Goal: Information Seeking & Learning: Learn about a topic

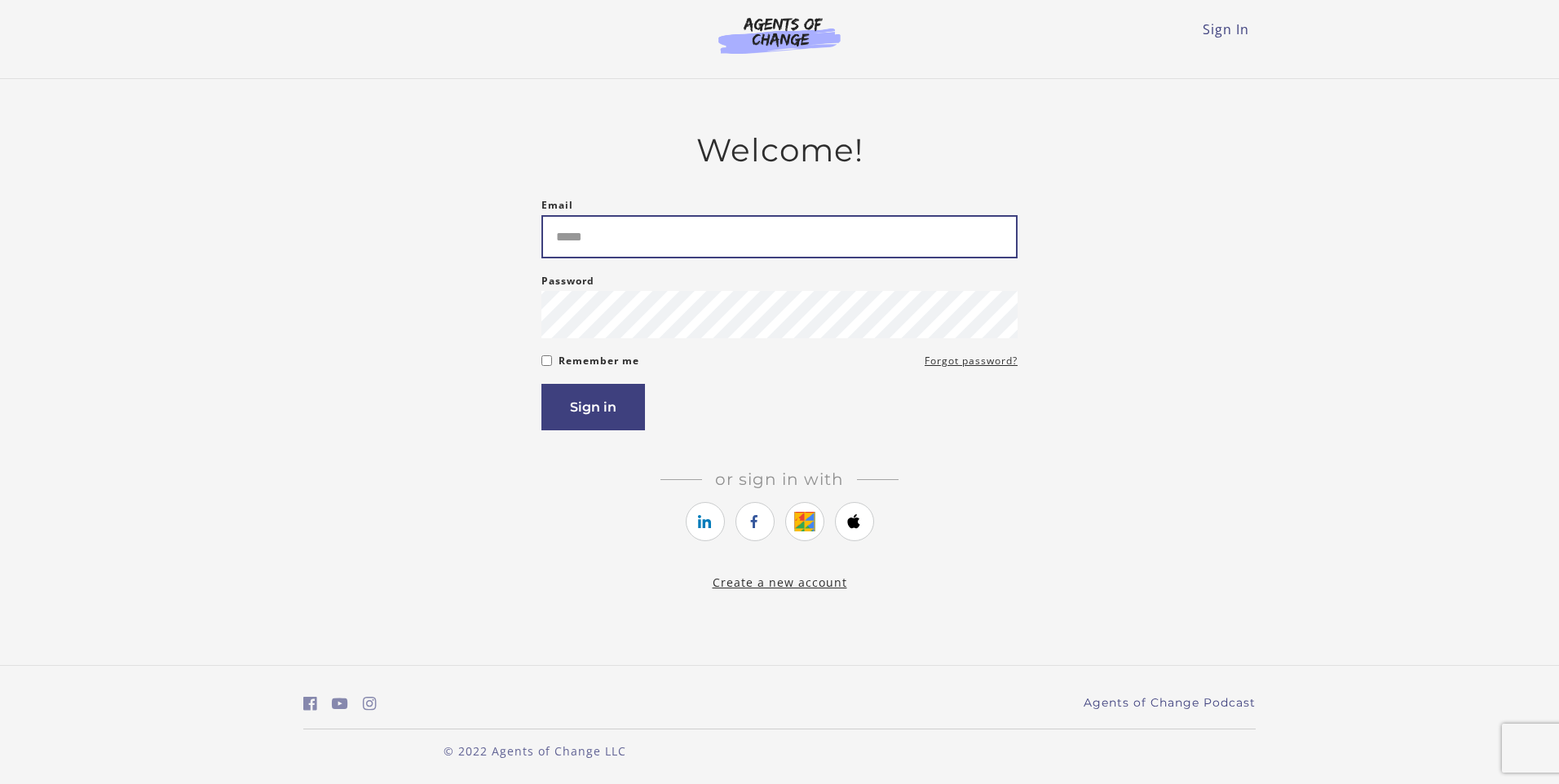
click at [681, 231] on input "Email" at bounding box center [779, 237] width 476 height 43
click at [647, 239] on input "Email" at bounding box center [779, 237] width 476 height 43
type input "**********"
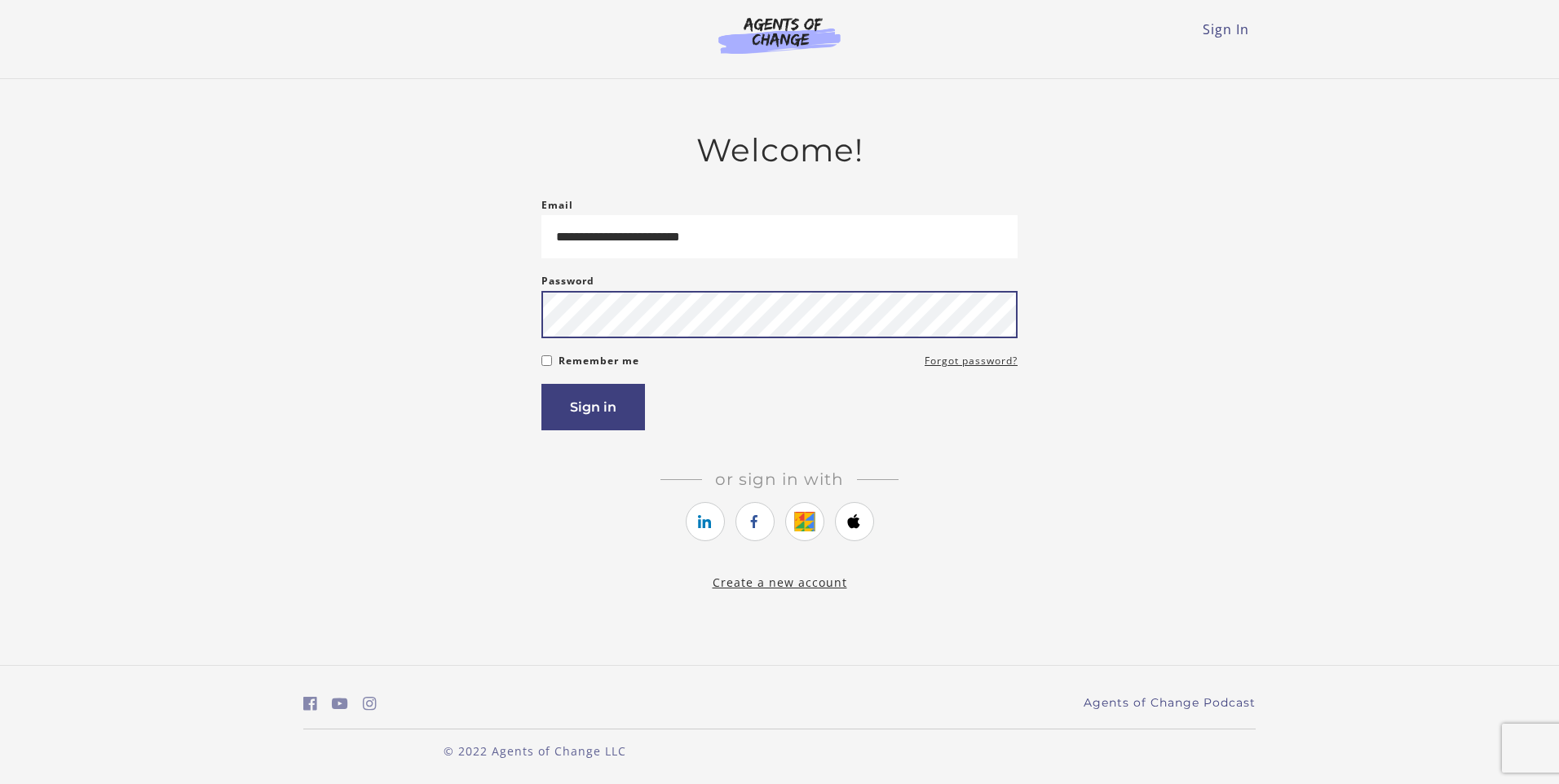
click at [541, 384] on button "Sign in" at bounding box center [592, 407] width 103 height 46
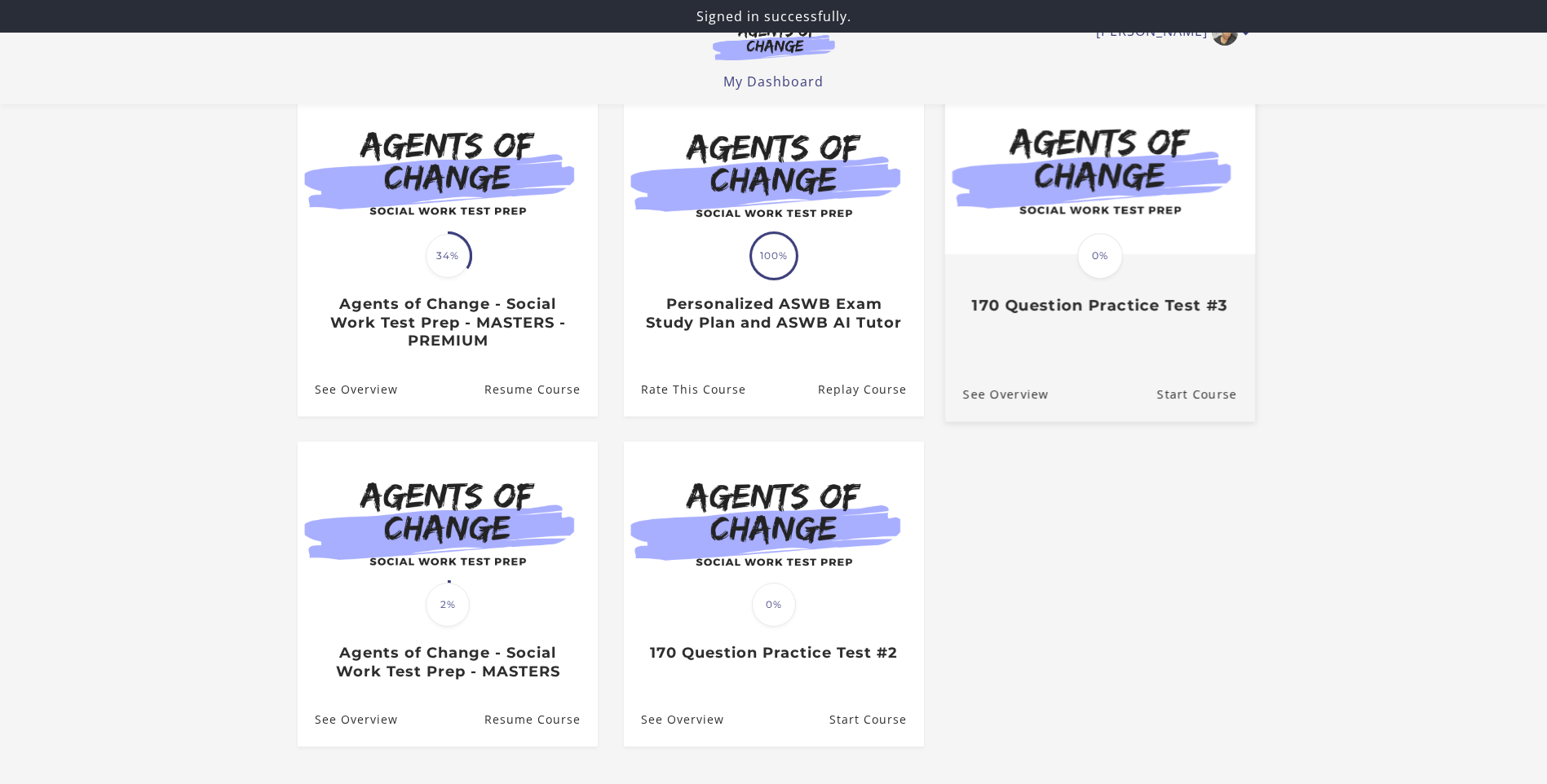
scroll to position [82, 0]
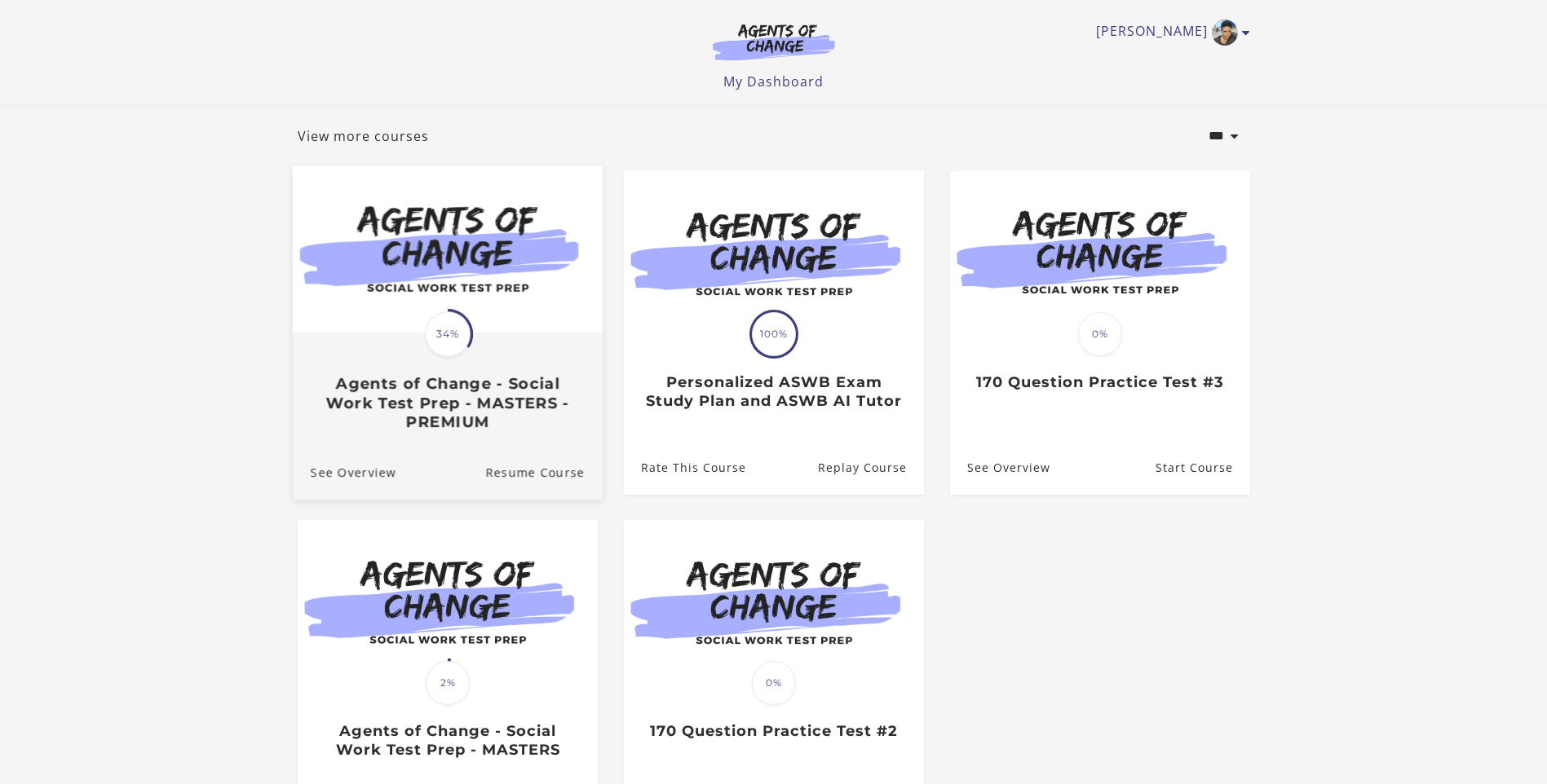
click at [445, 270] on img at bounding box center [446, 249] width 310 height 167
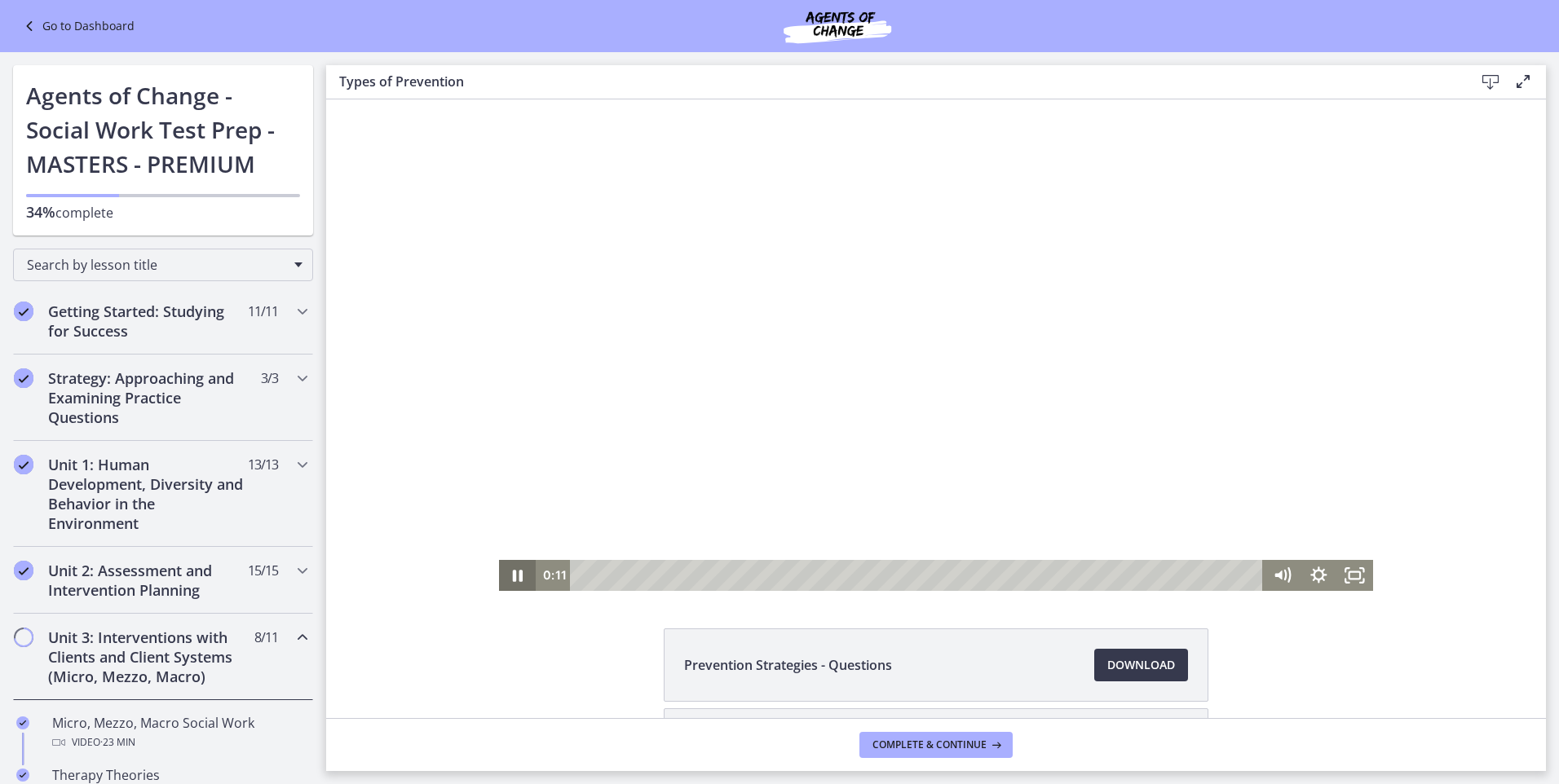
click at [515, 573] on icon "Pause" at bounding box center [518, 576] width 10 height 12
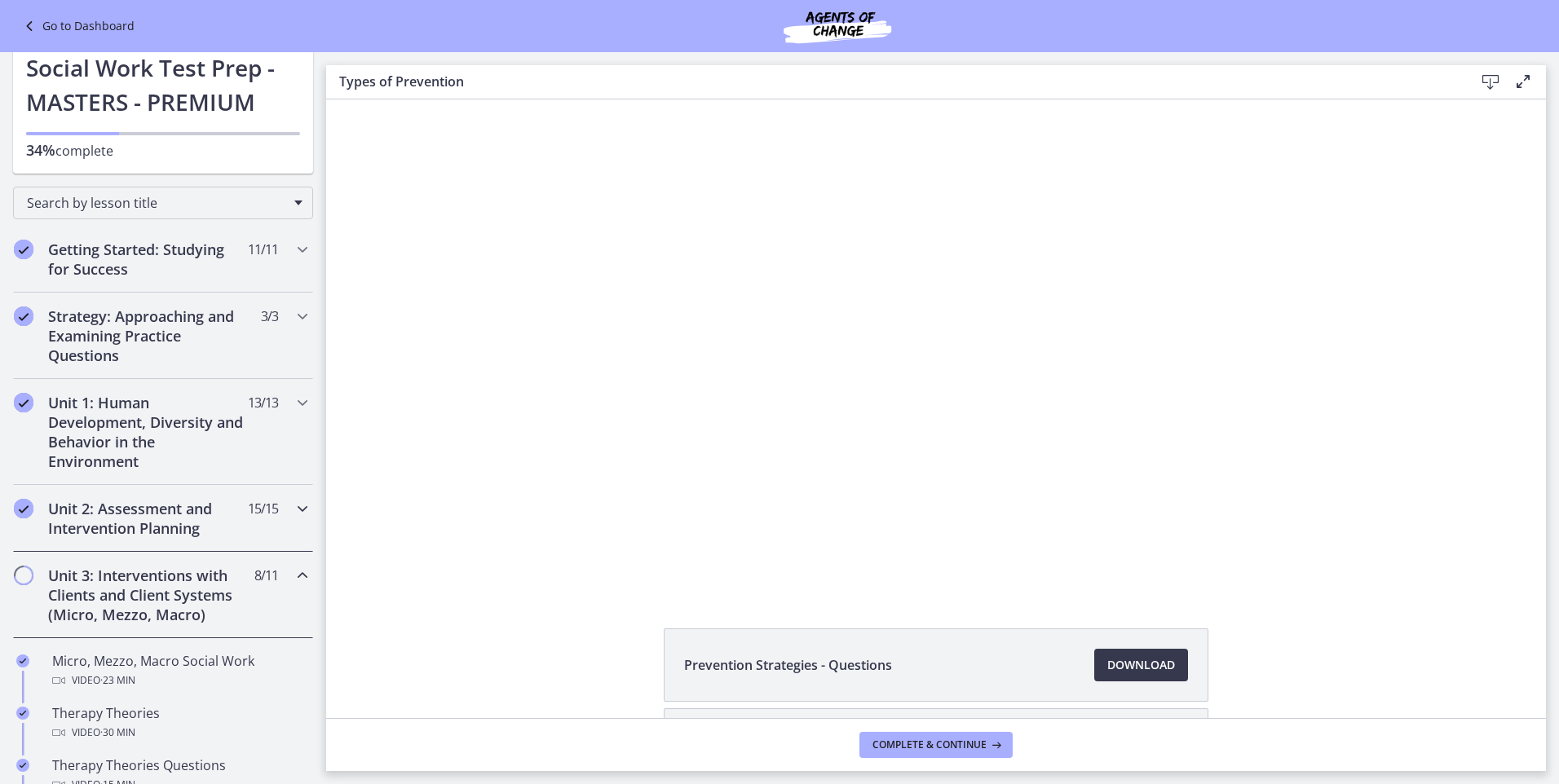
scroll to position [163, 0]
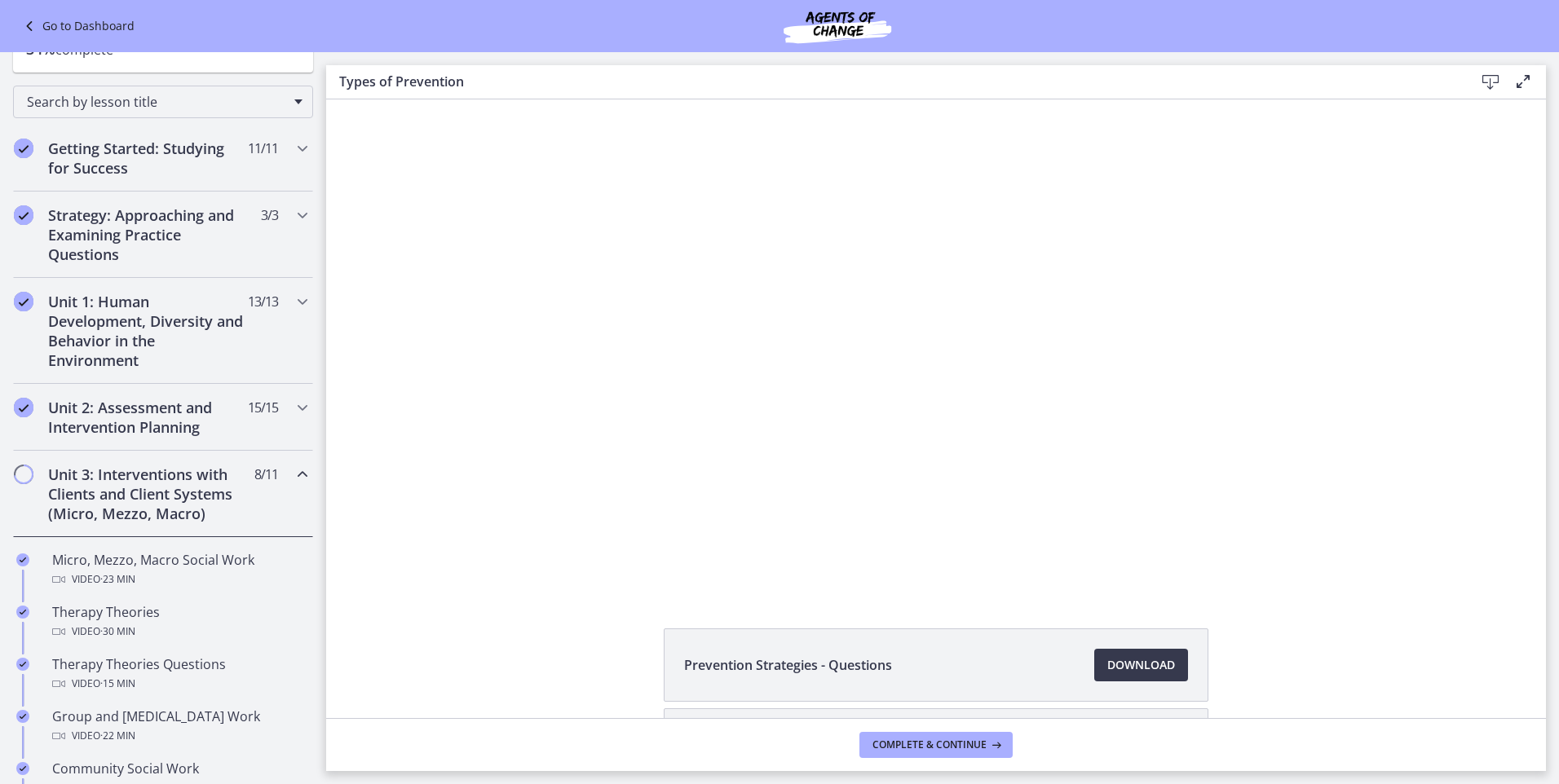
click at [131, 485] on h2 "Unit 3: Interventions with Clients and Client Systems (Micro, Mezzo, Macro)" at bounding box center [147, 494] width 199 height 59
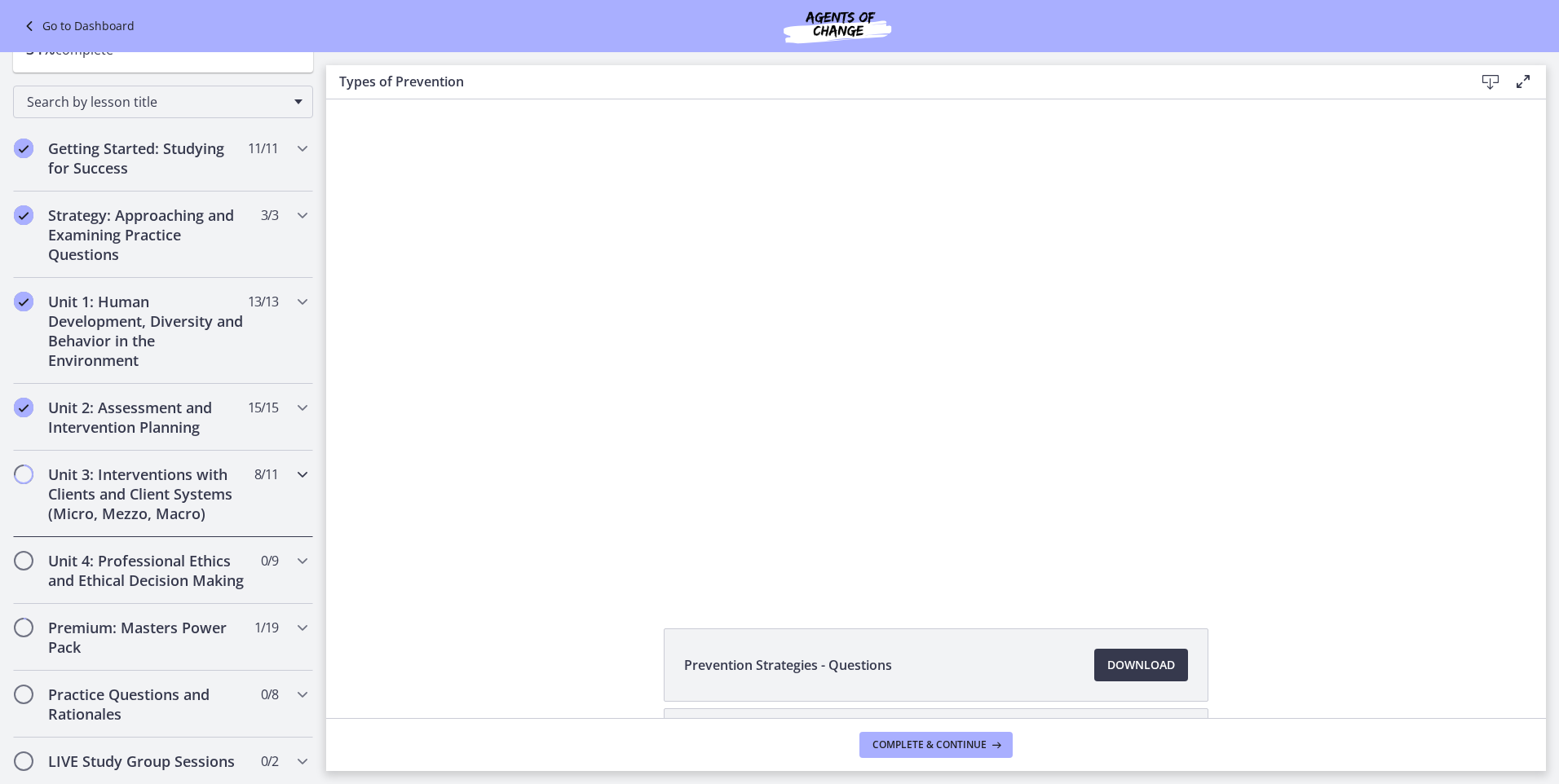
click at [175, 481] on h2 "Unit 3: Interventions with Clients and Client Systems (Micro, Mezzo, Macro)" at bounding box center [147, 494] width 199 height 59
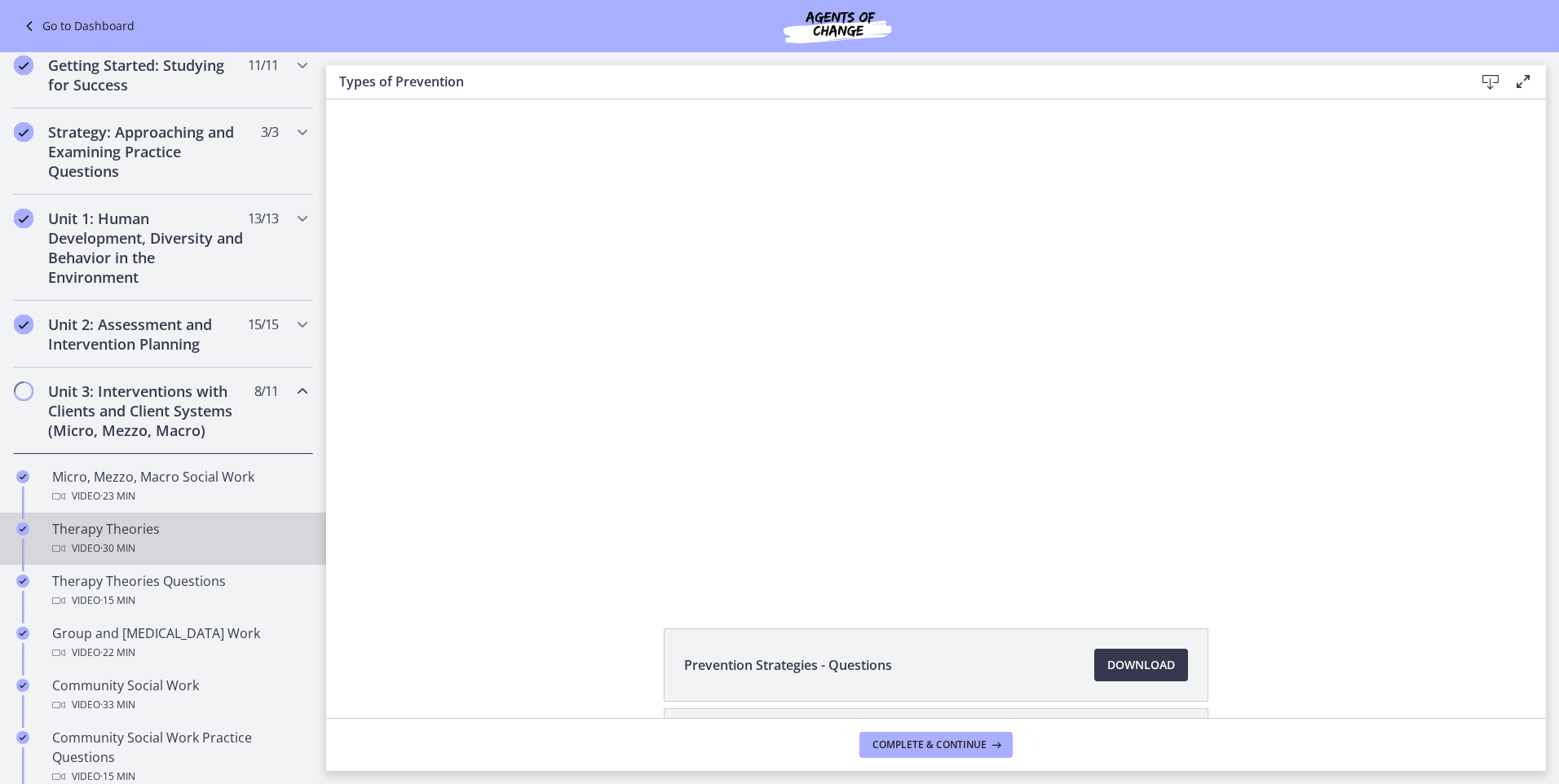
scroll to position [326, 0]
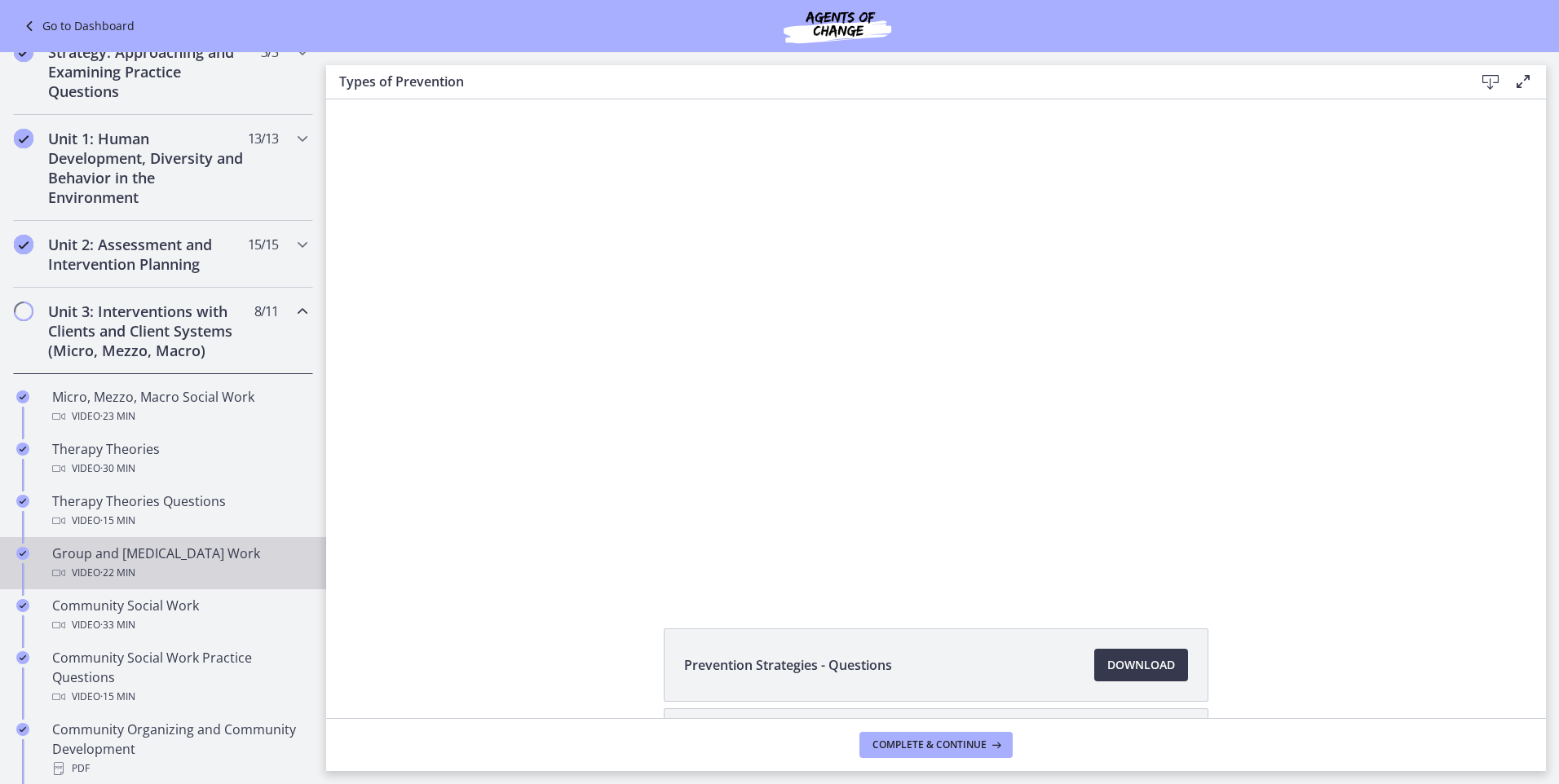
click at [134, 559] on div "Group and Family Therapy Work Video · 22 min" at bounding box center [179, 563] width 254 height 39
click at [1147, 663] on span "Download Opens in a new window" at bounding box center [1141, 666] width 68 height 20
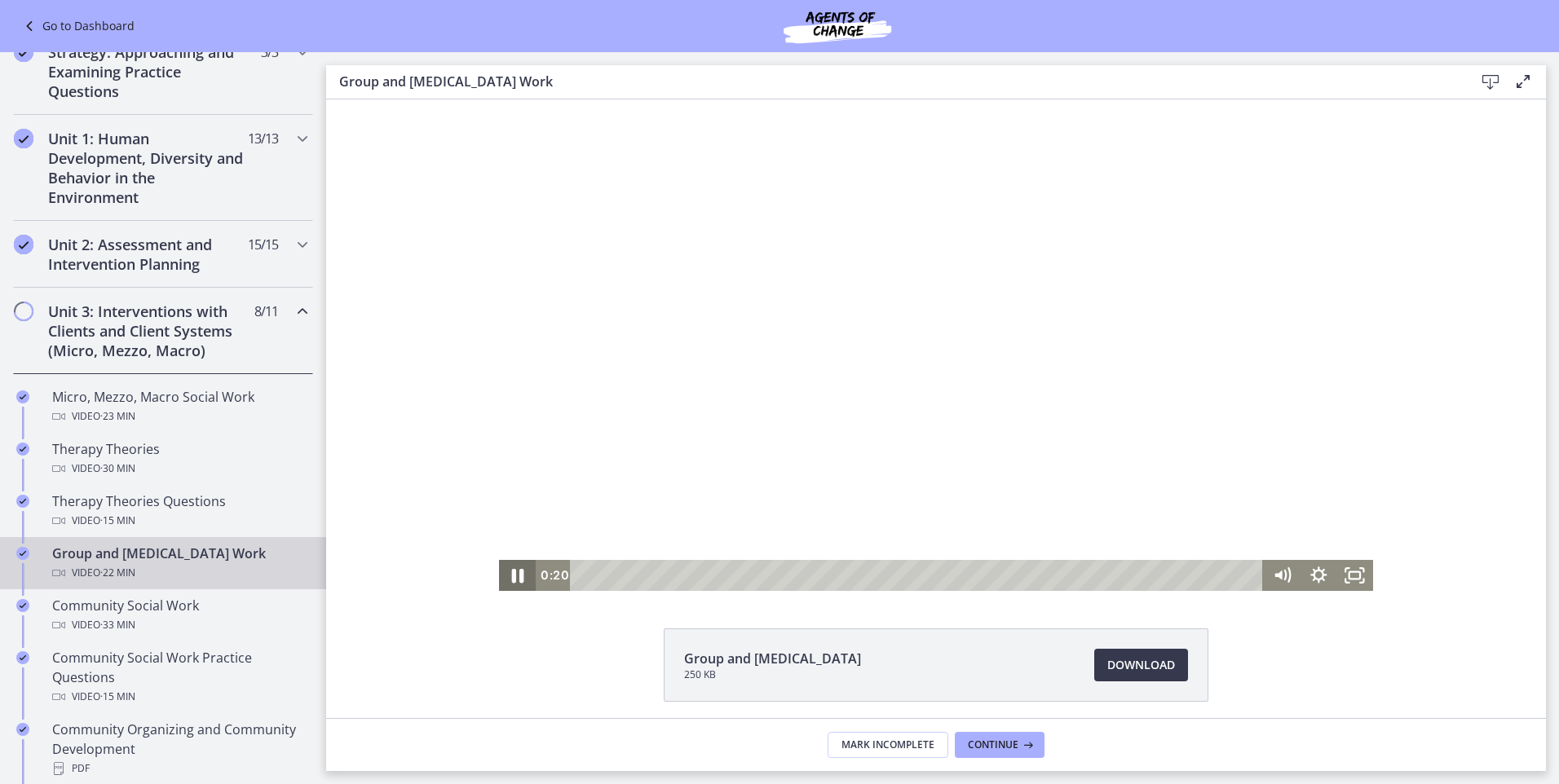
click at [506, 568] on icon "Pause" at bounding box center [517, 575] width 44 height 37
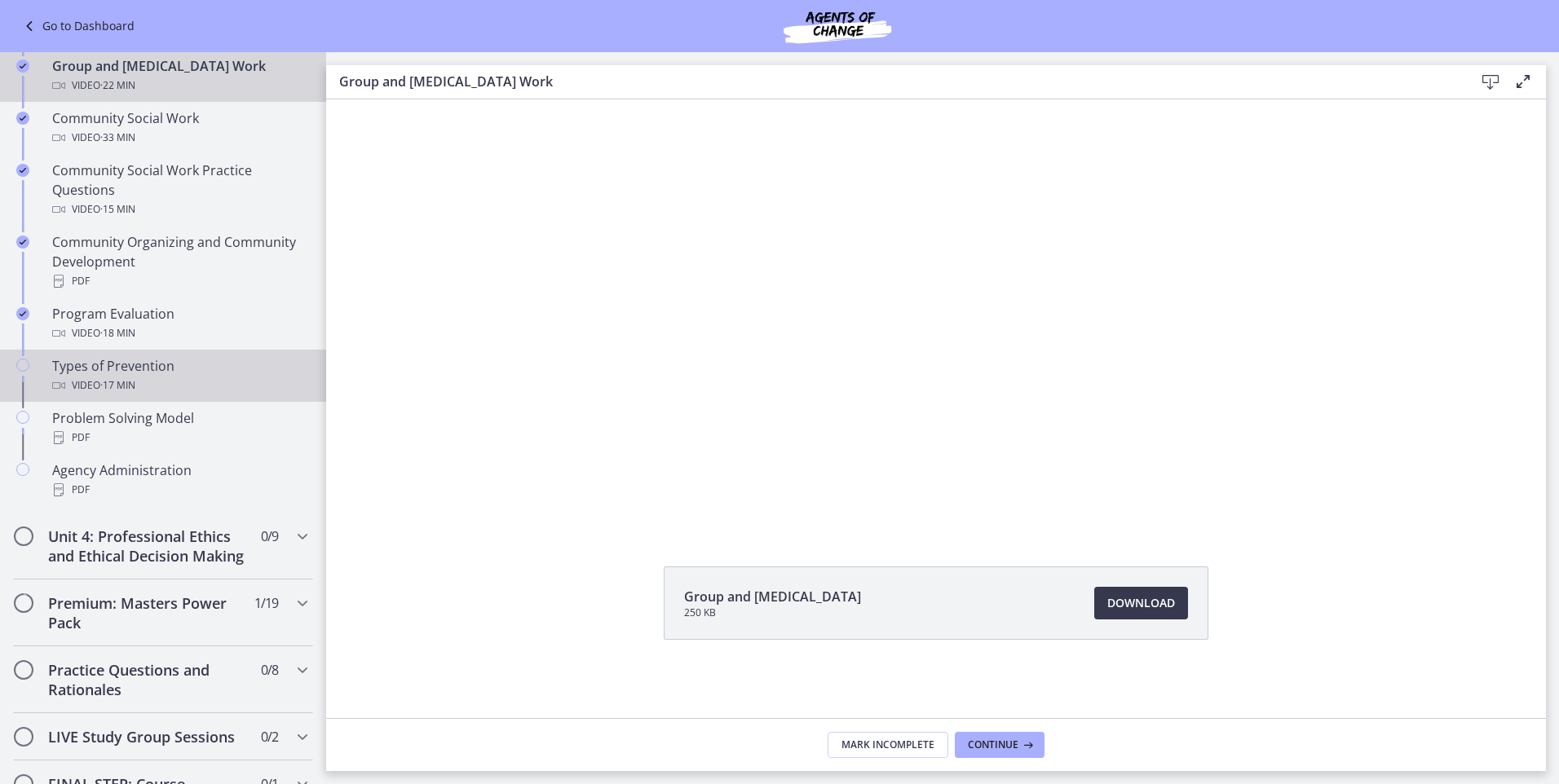
scroll to position [653, 0]
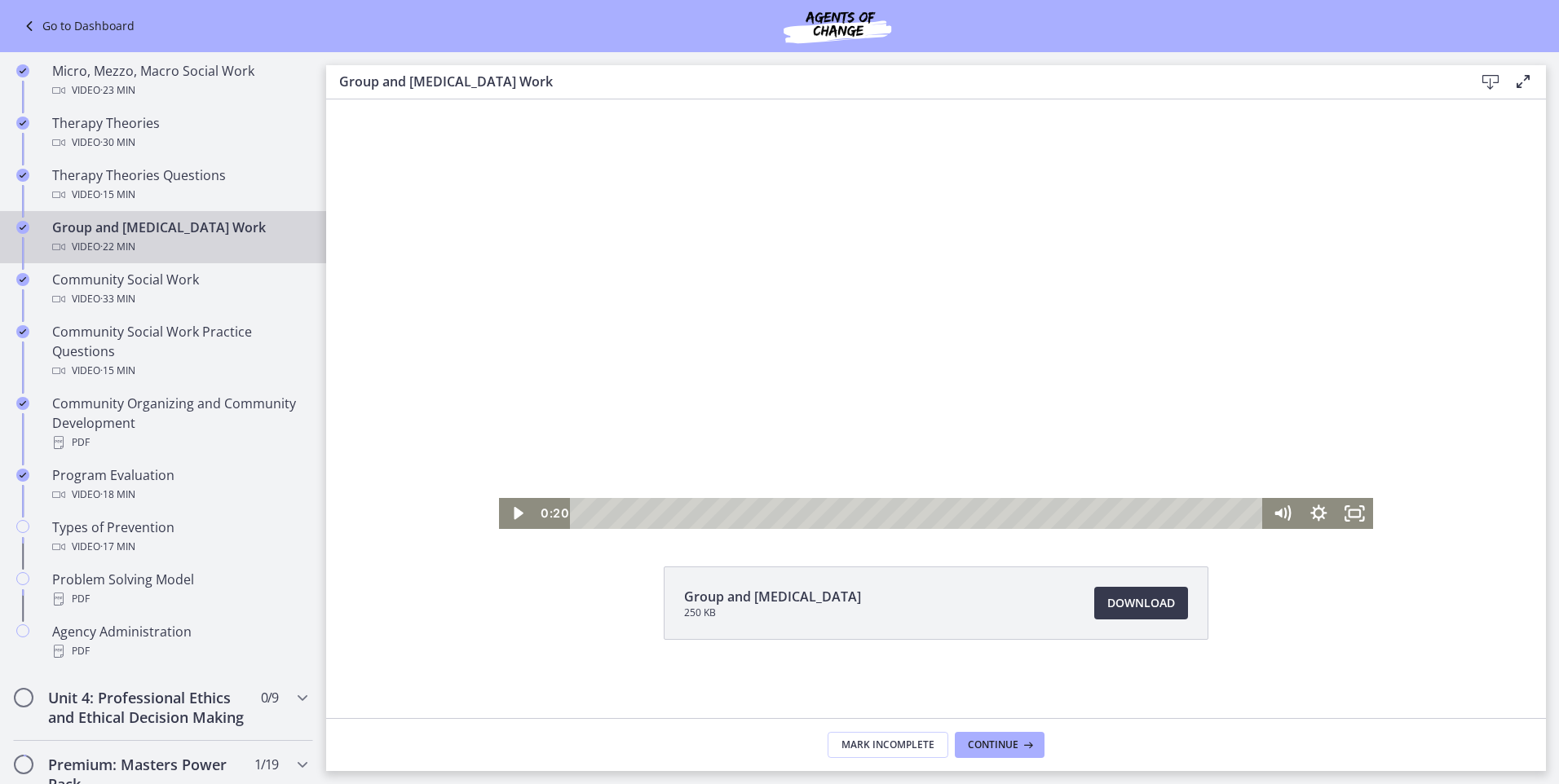
click at [496, 611] on div "Group and Family Therapy 250 KB Download Opens in a new window" at bounding box center [936, 643] width 1219 height 152
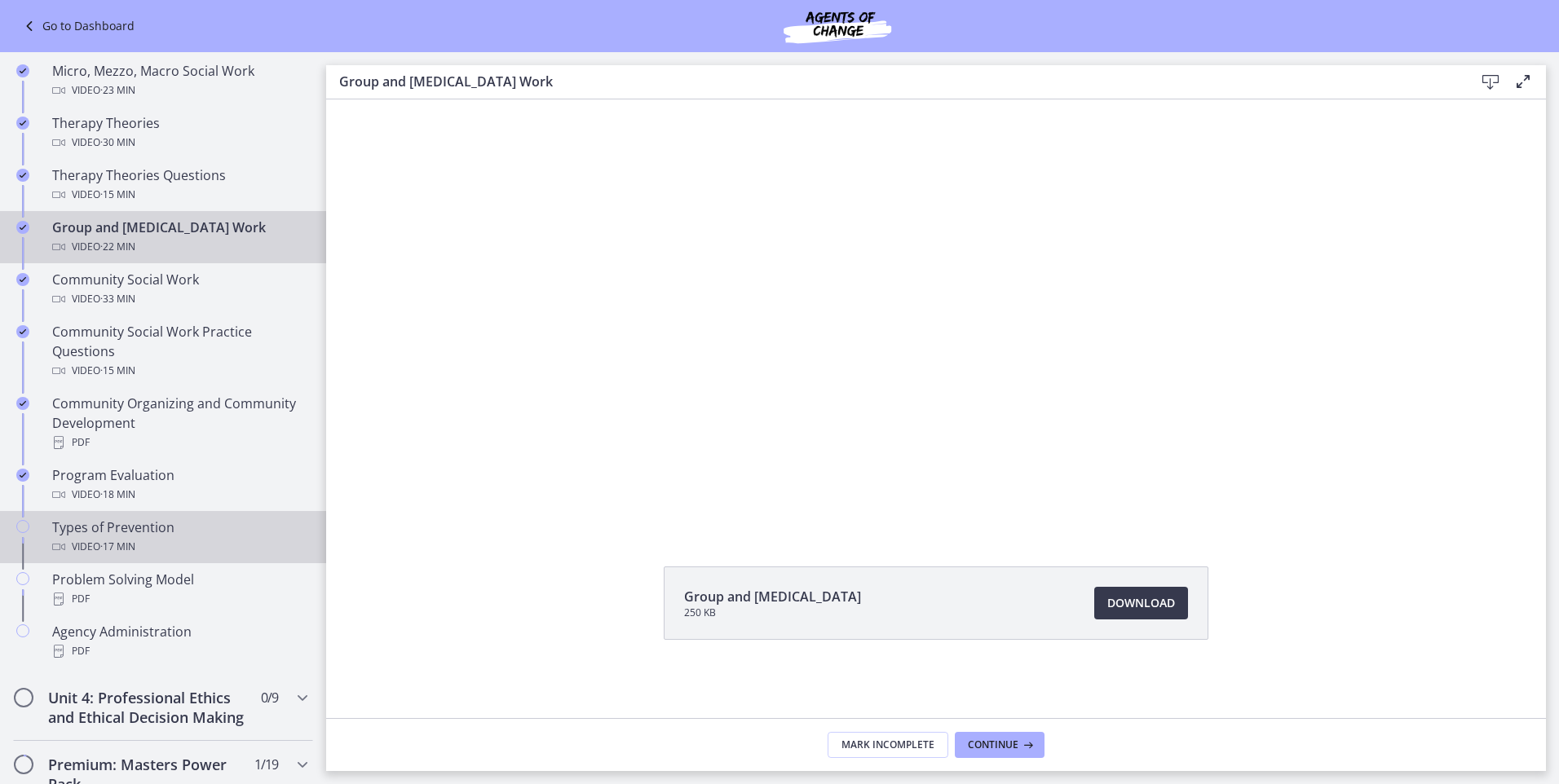
click at [207, 543] on div "Video · 17 min" at bounding box center [179, 547] width 254 height 20
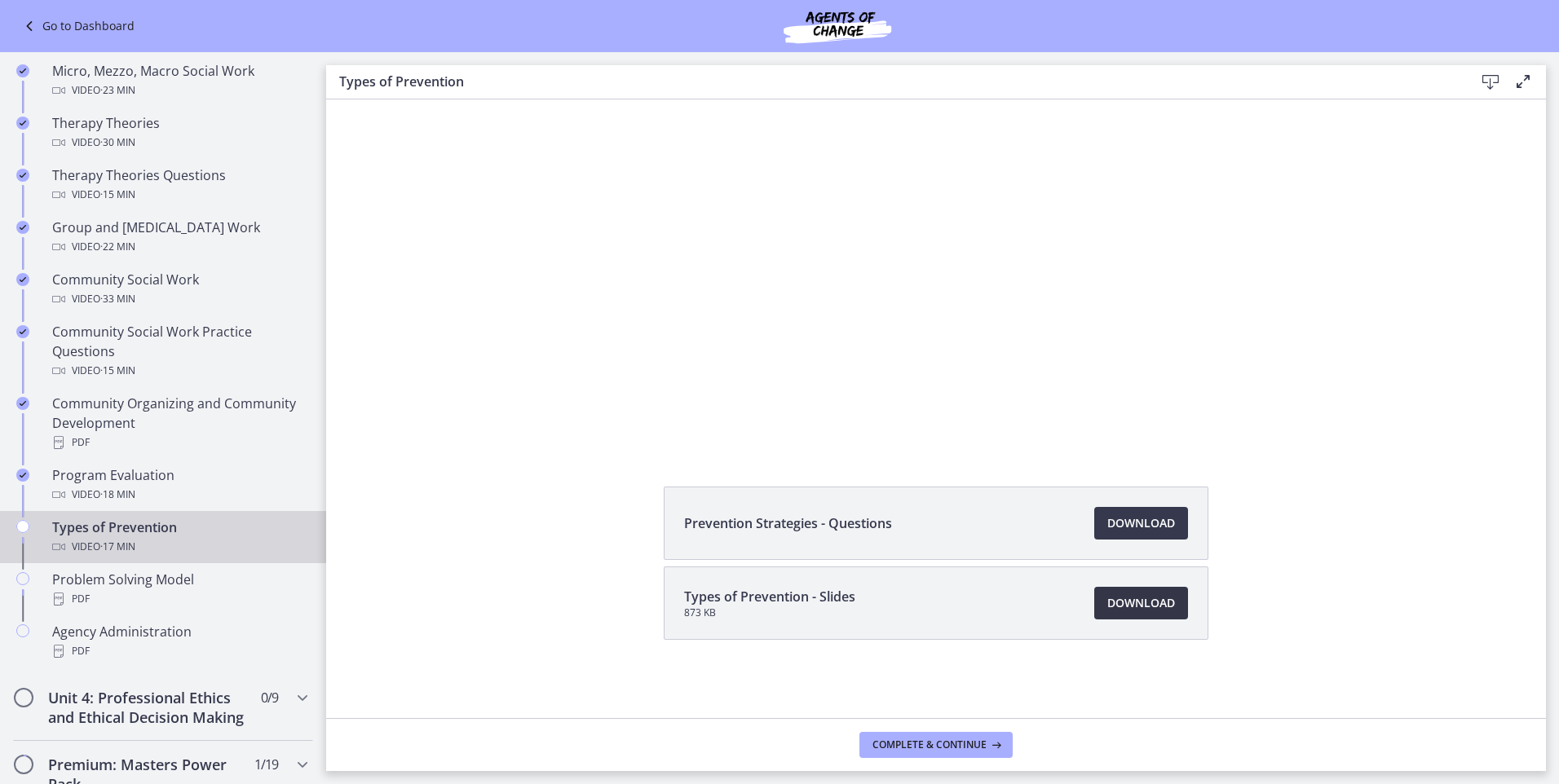
click at [1153, 599] on span "Download Opens in a new window" at bounding box center [1141, 604] width 68 height 20
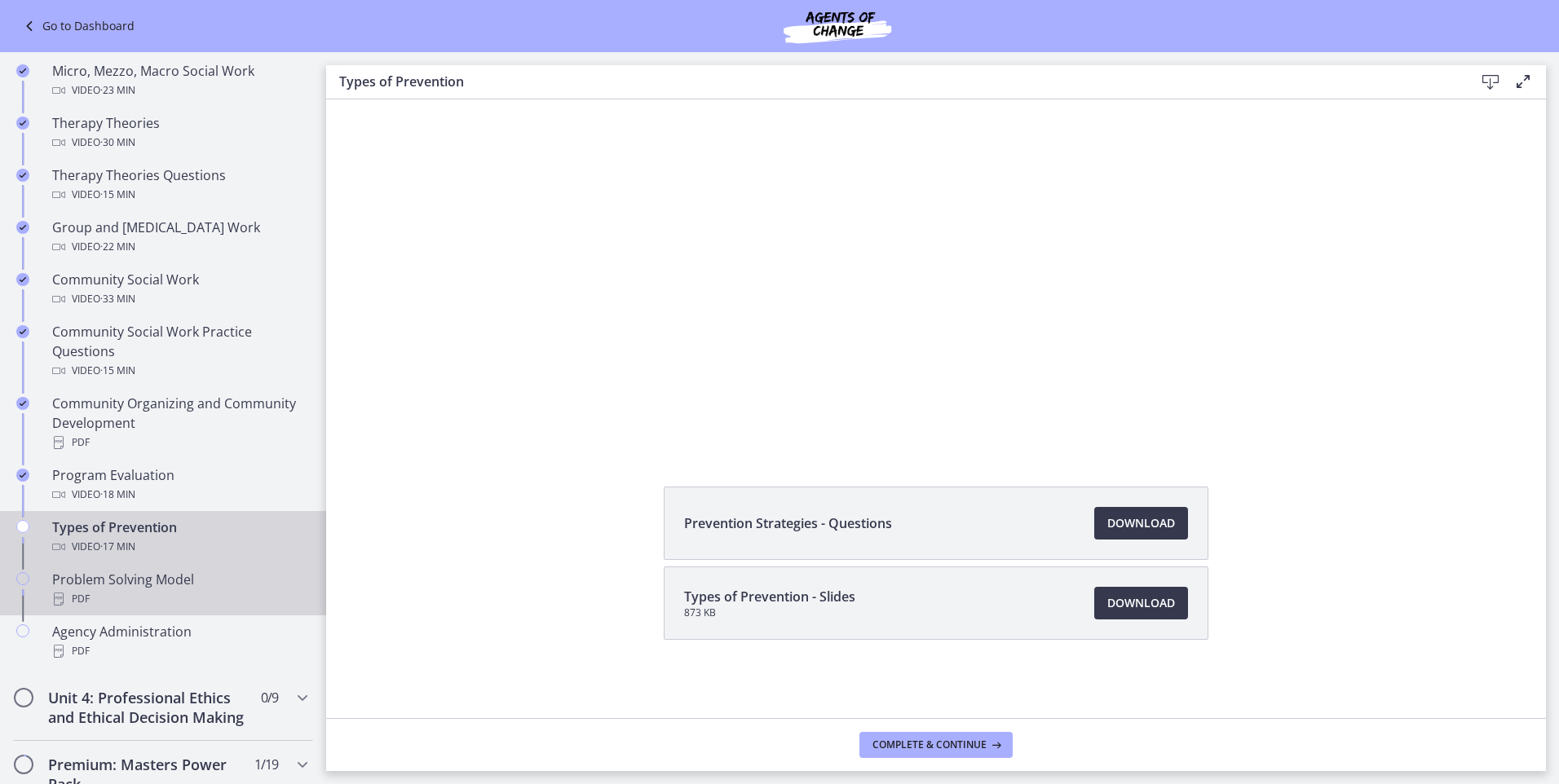
click at [200, 590] on div "PDF" at bounding box center [179, 600] width 254 height 20
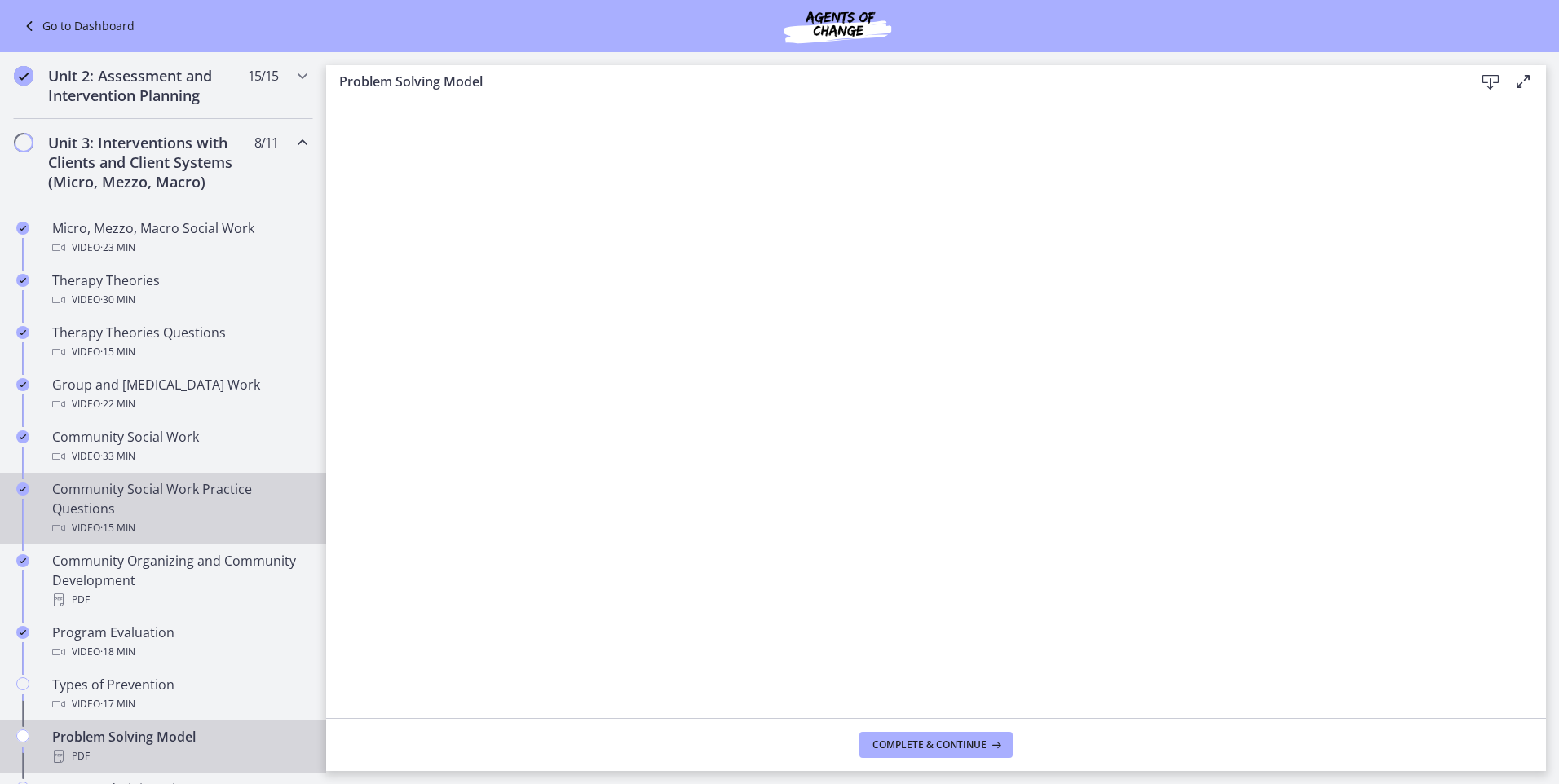
scroll to position [653, 0]
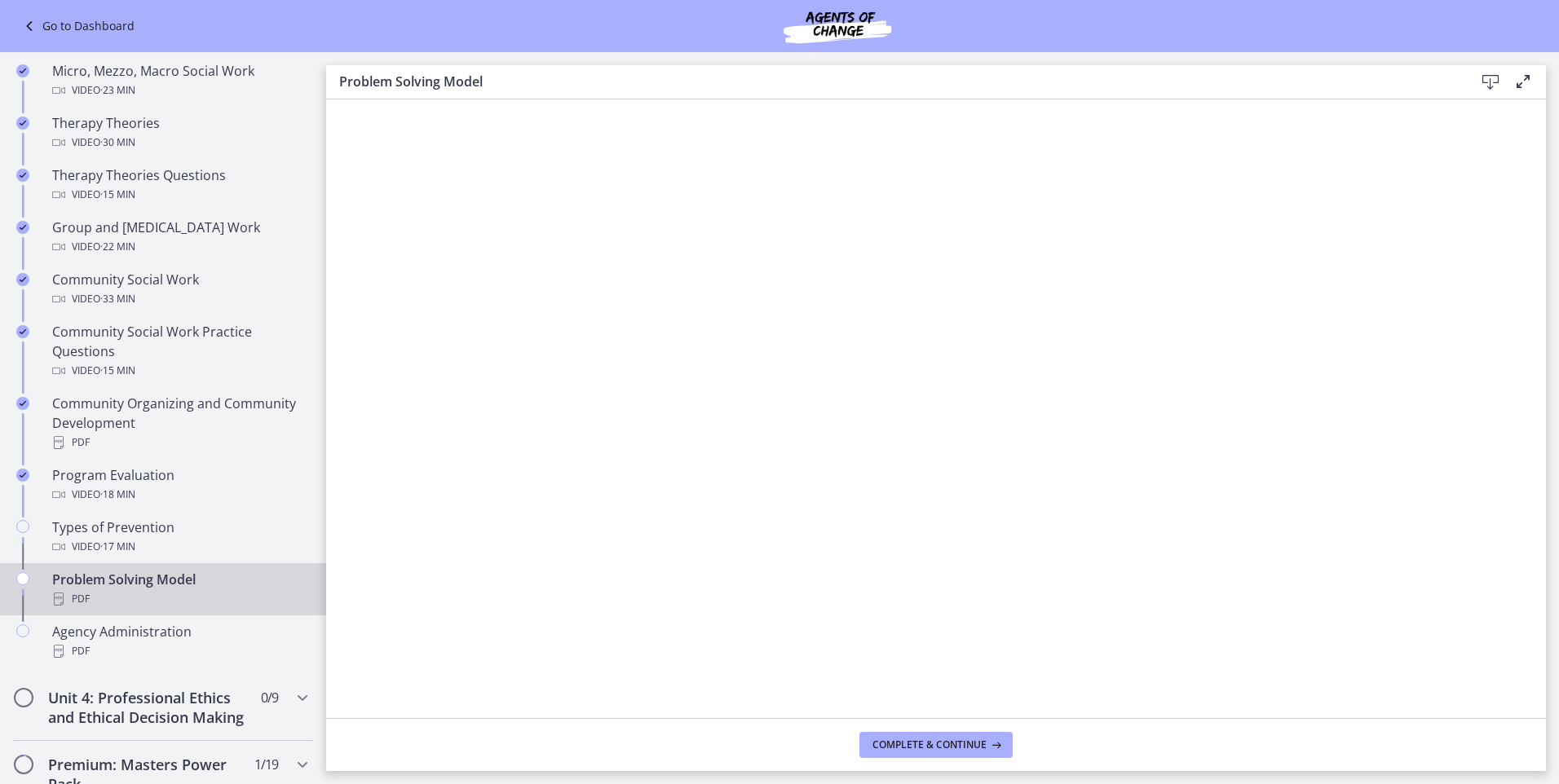
click at [198, 583] on div "Problem Solving Model PDF" at bounding box center [179, 589] width 254 height 39
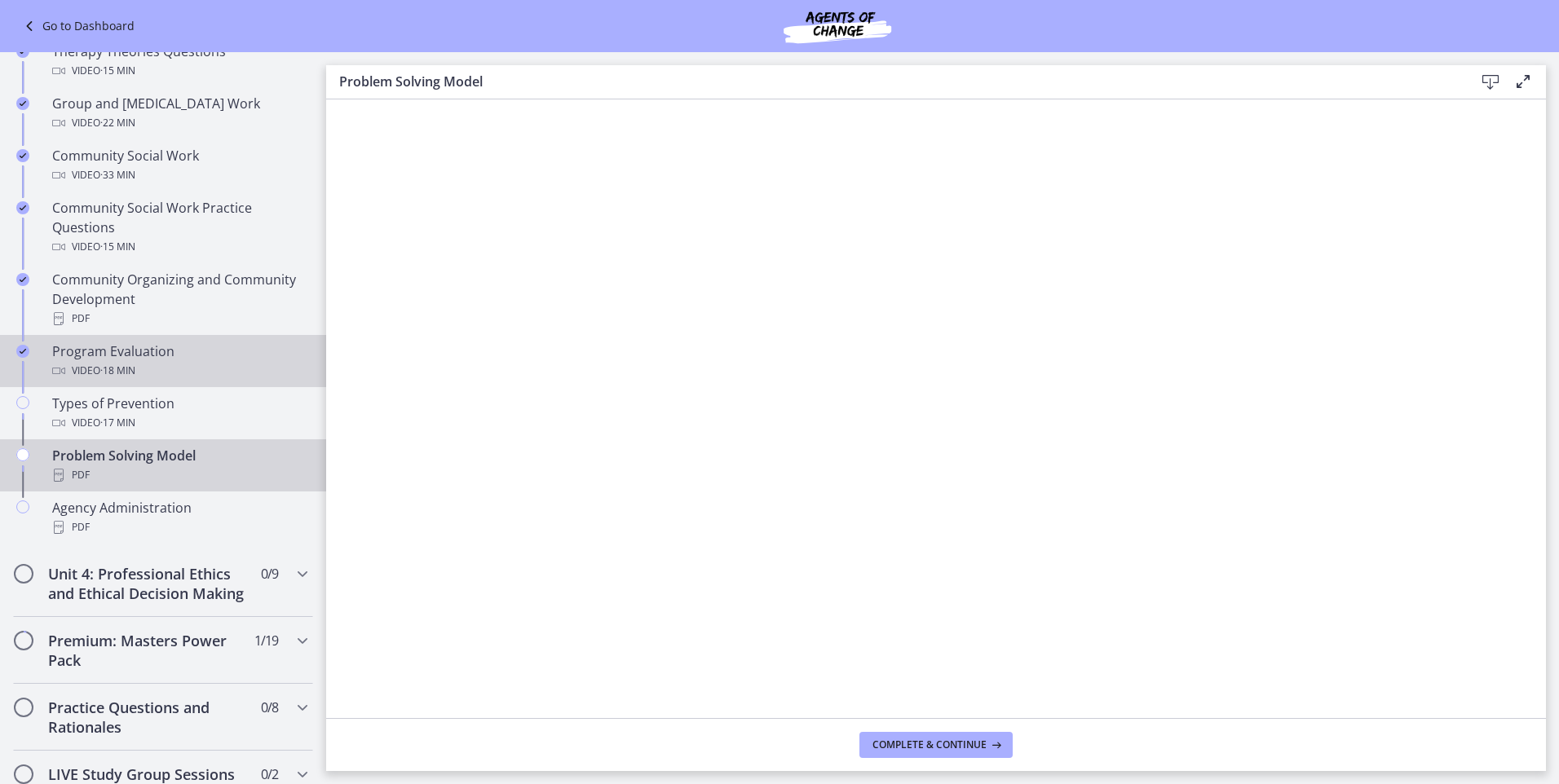
scroll to position [815, 0]
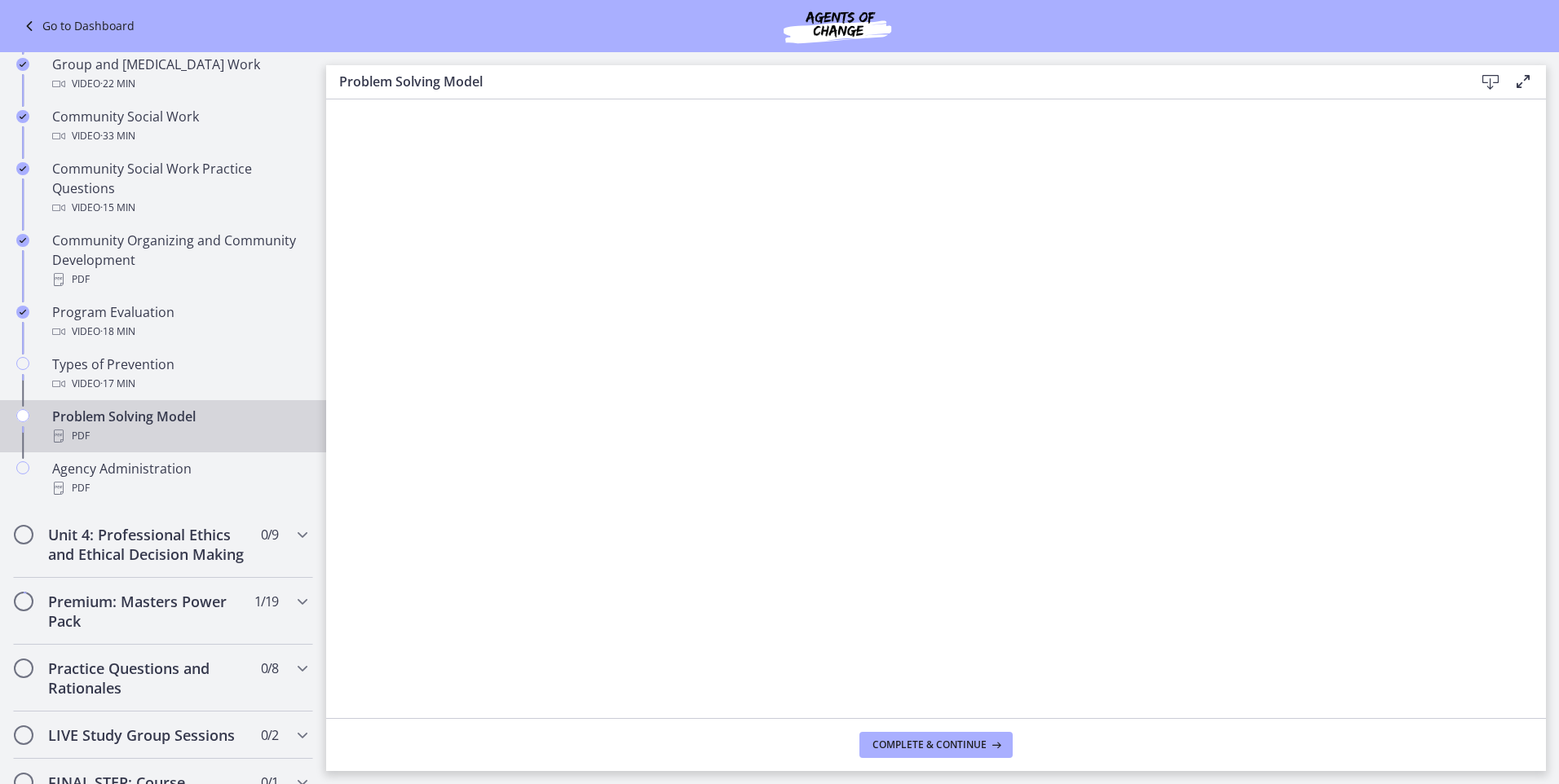
click at [219, 426] on div "PDF" at bounding box center [179, 436] width 254 height 20
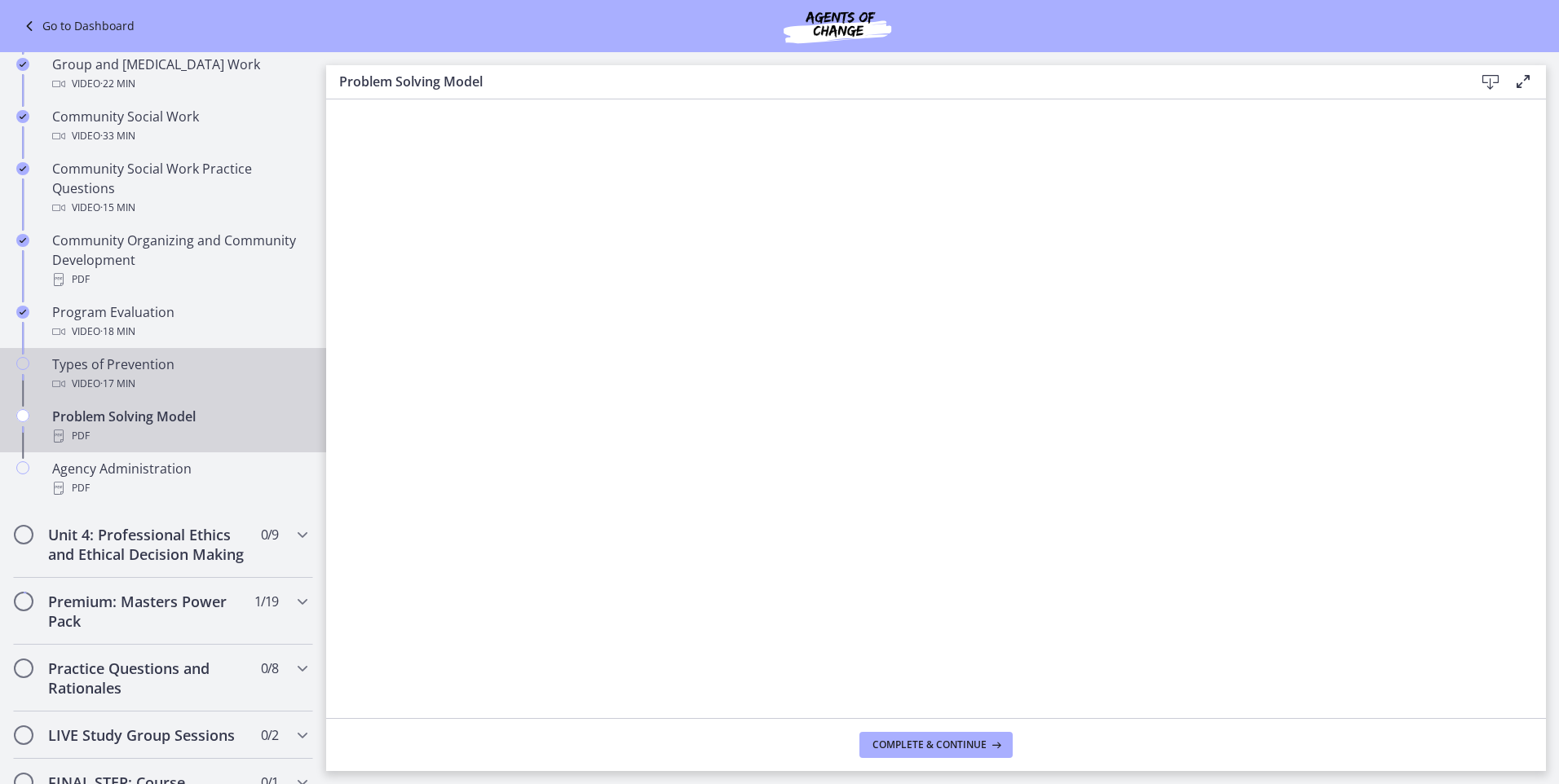
click at [190, 373] on div "Types of Prevention Video · 17 min" at bounding box center [179, 373] width 254 height 39
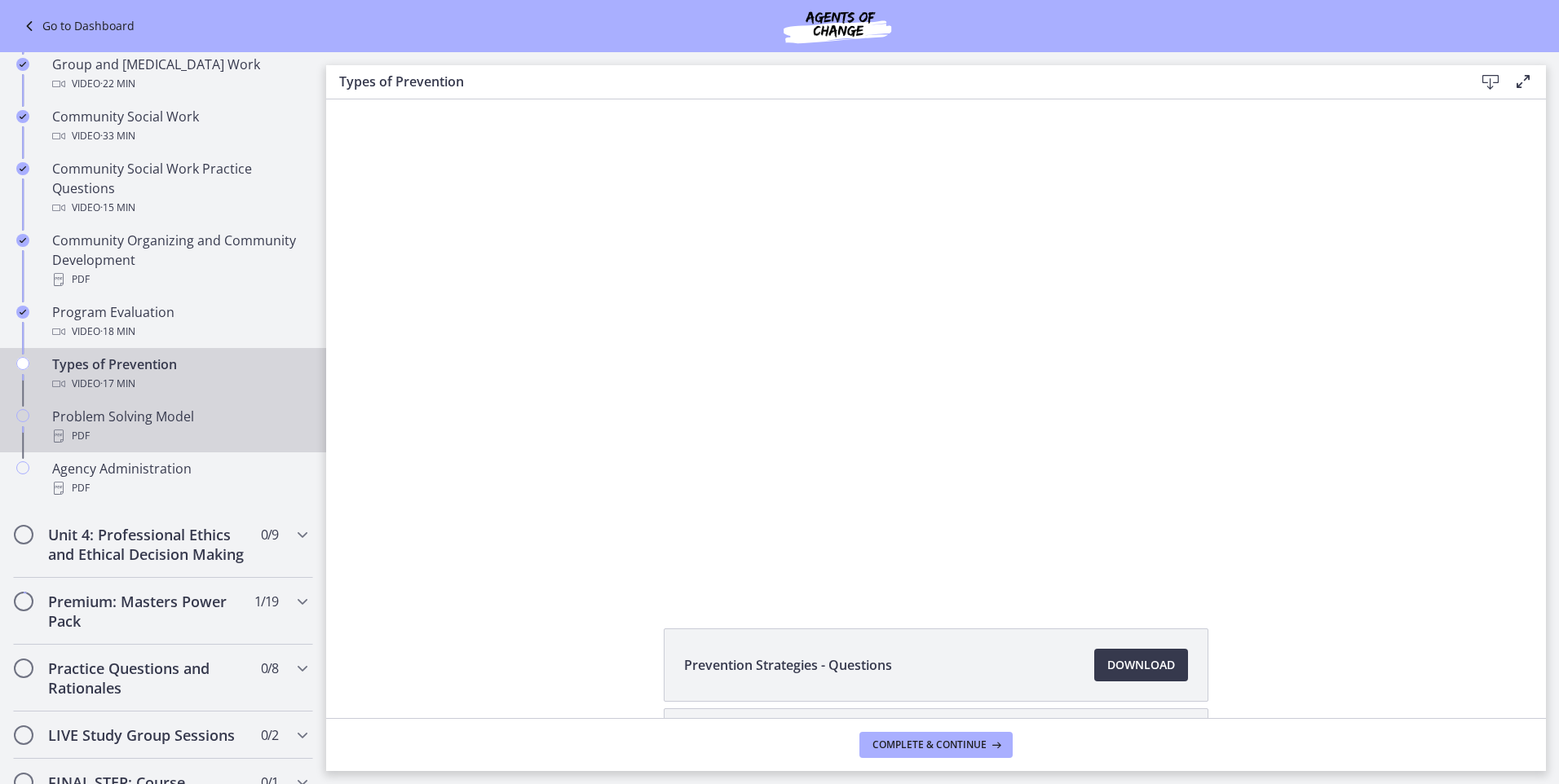
click at [210, 427] on div "PDF" at bounding box center [179, 436] width 254 height 20
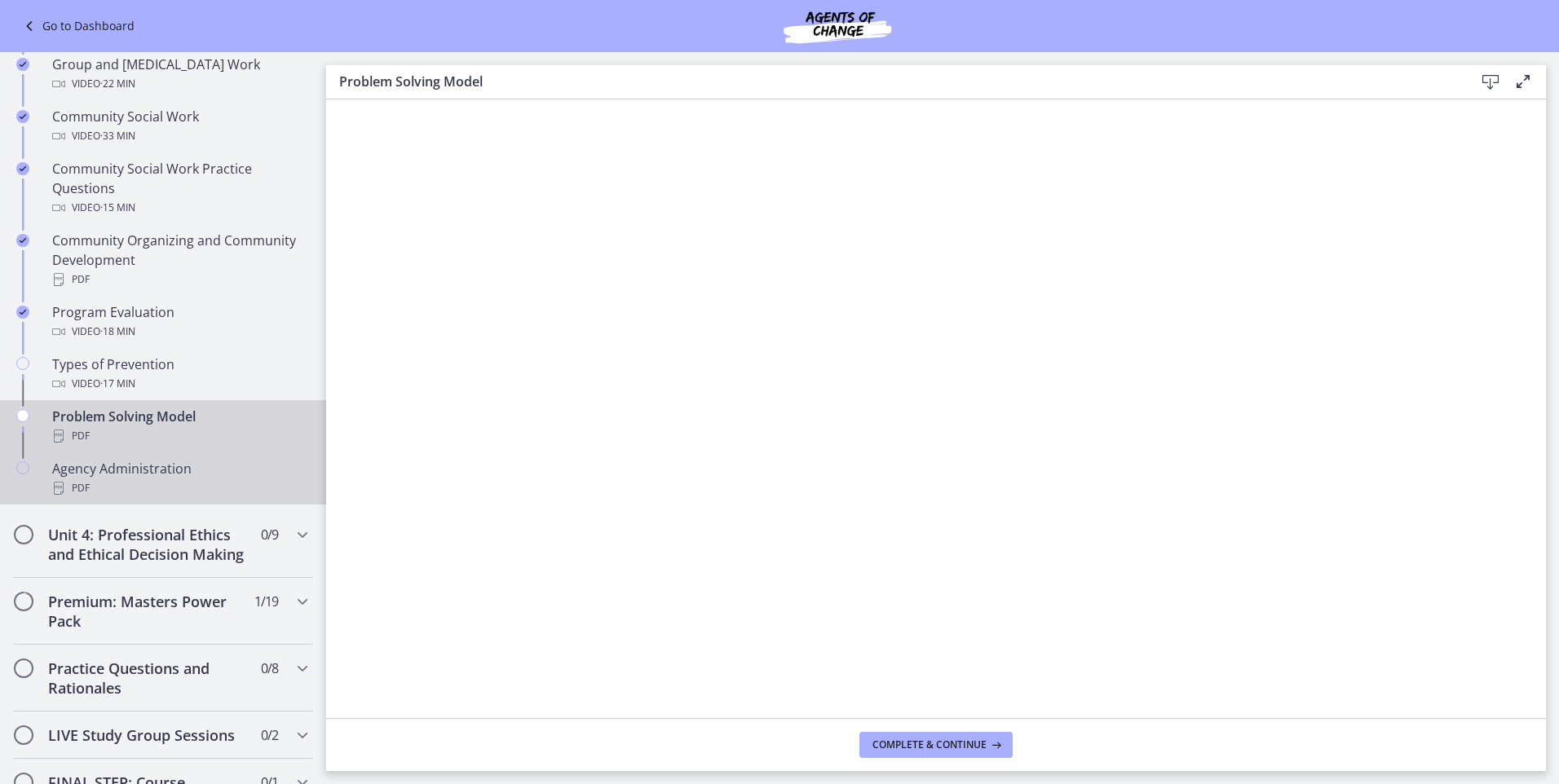
click at [202, 485] on div "PDF" at bounding box center [179, 488] width 254 height 20
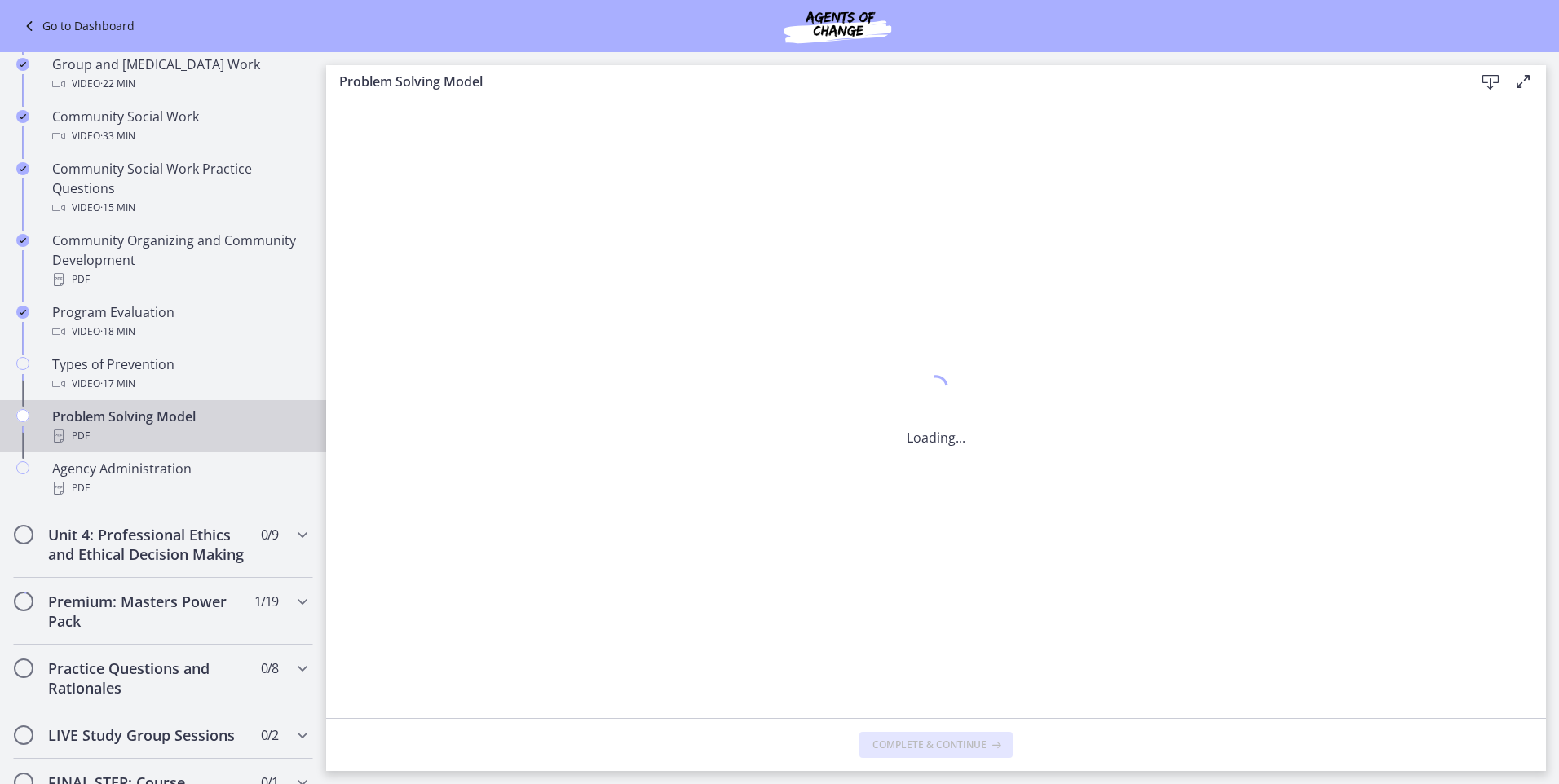
click at [175, 407] on div "Problem Solving Model PDF" at bounding box center [179, 425] width 254 height 39
drag, startPoint x: 1049, startPoint y: 88, endPoint x: 1490, endPoint y: 83, distance: 441.0
click at [1490, 83] on icon at bounding box center [1490, 83] width 20 height 20
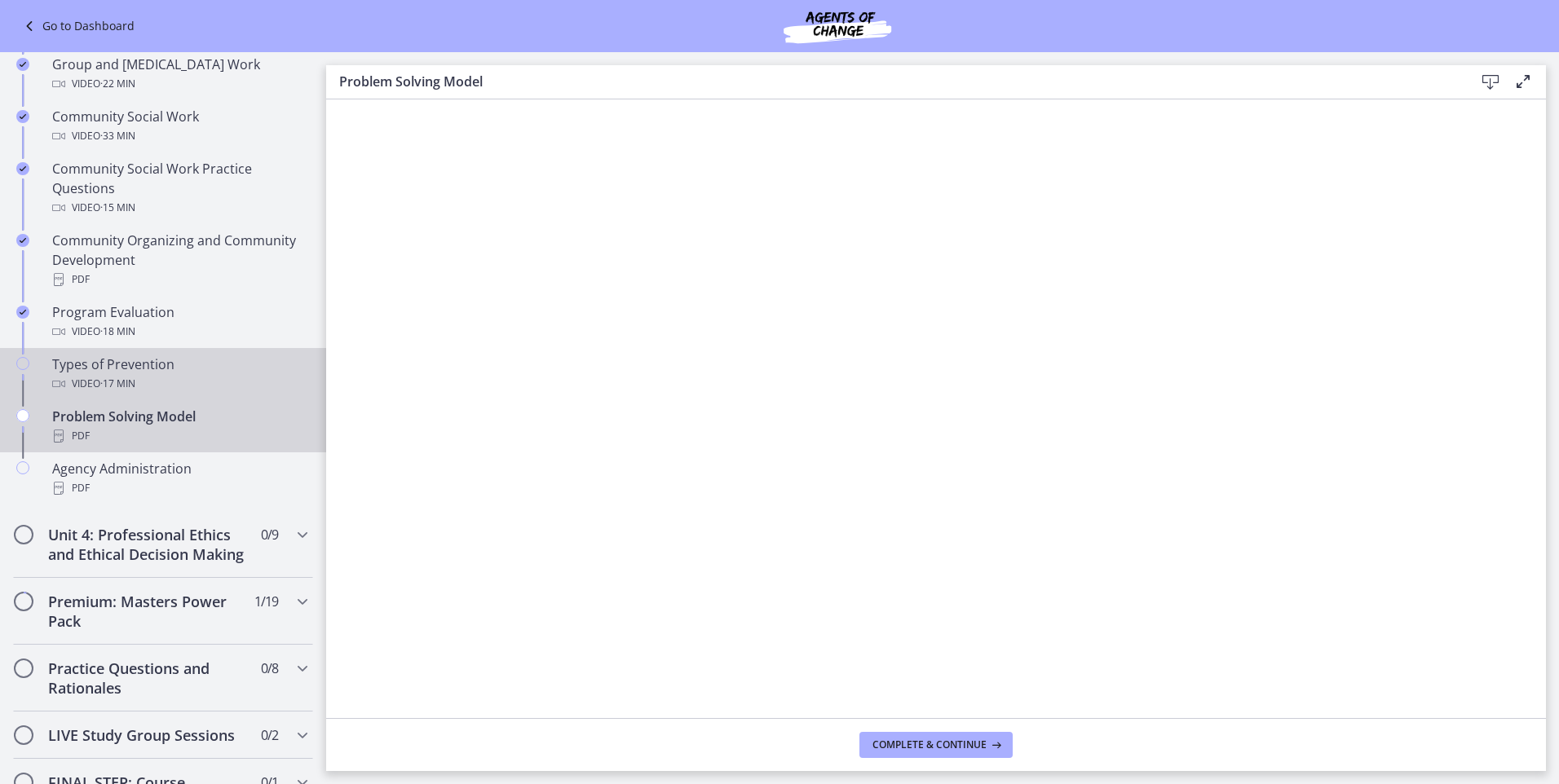
click at [197, 373] on div "Types of Prevention Video · 17 min" at bounding box center [179, 373] width 254 height 39
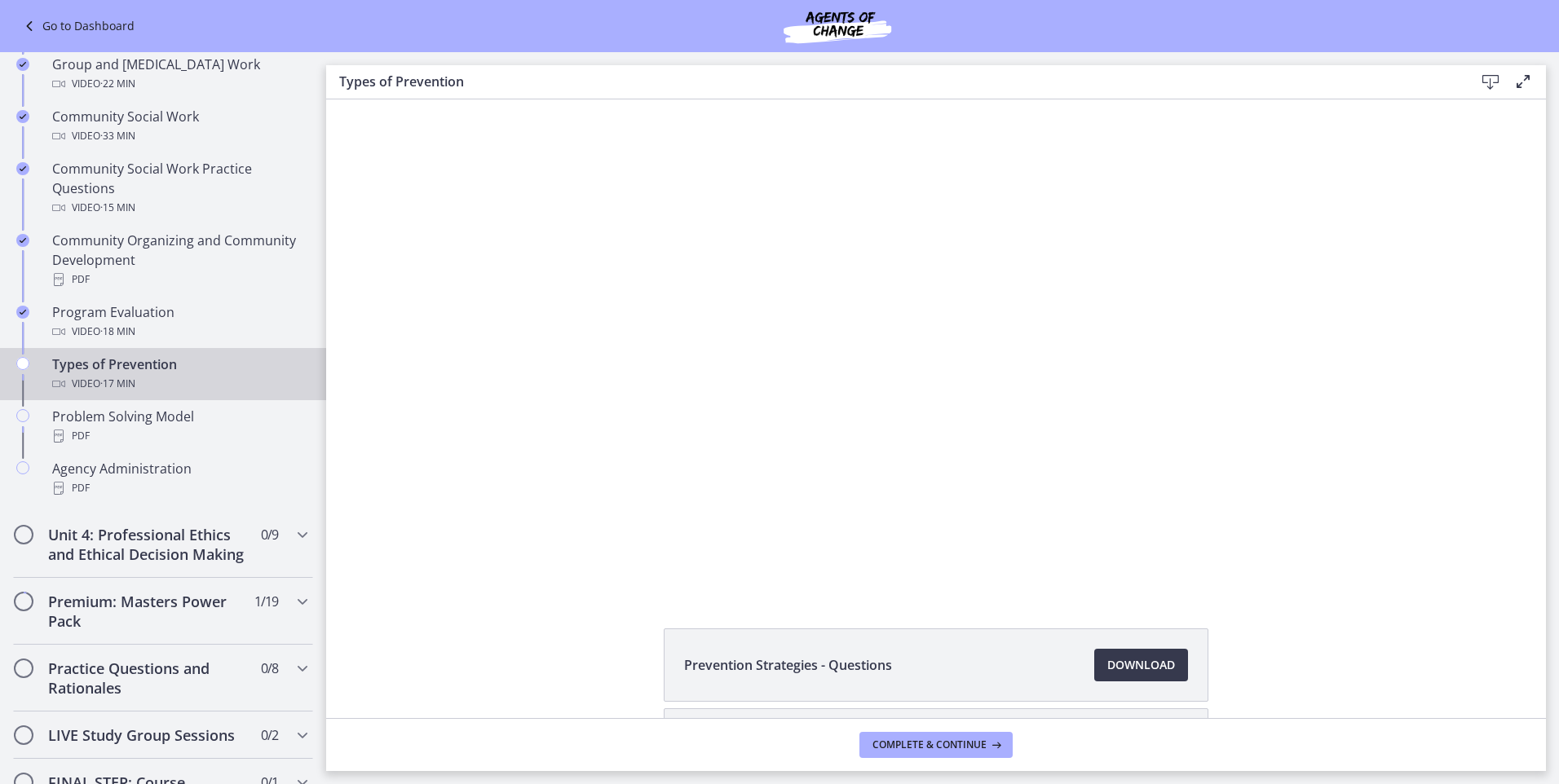
click at [405, 559] on div "Click for sound @keyframes VOLUME_SMALL_WAVE_FLASH { 0% { opacity: 0; } 33% { o…" at bounding box center [936, 344] width 1219 height 492
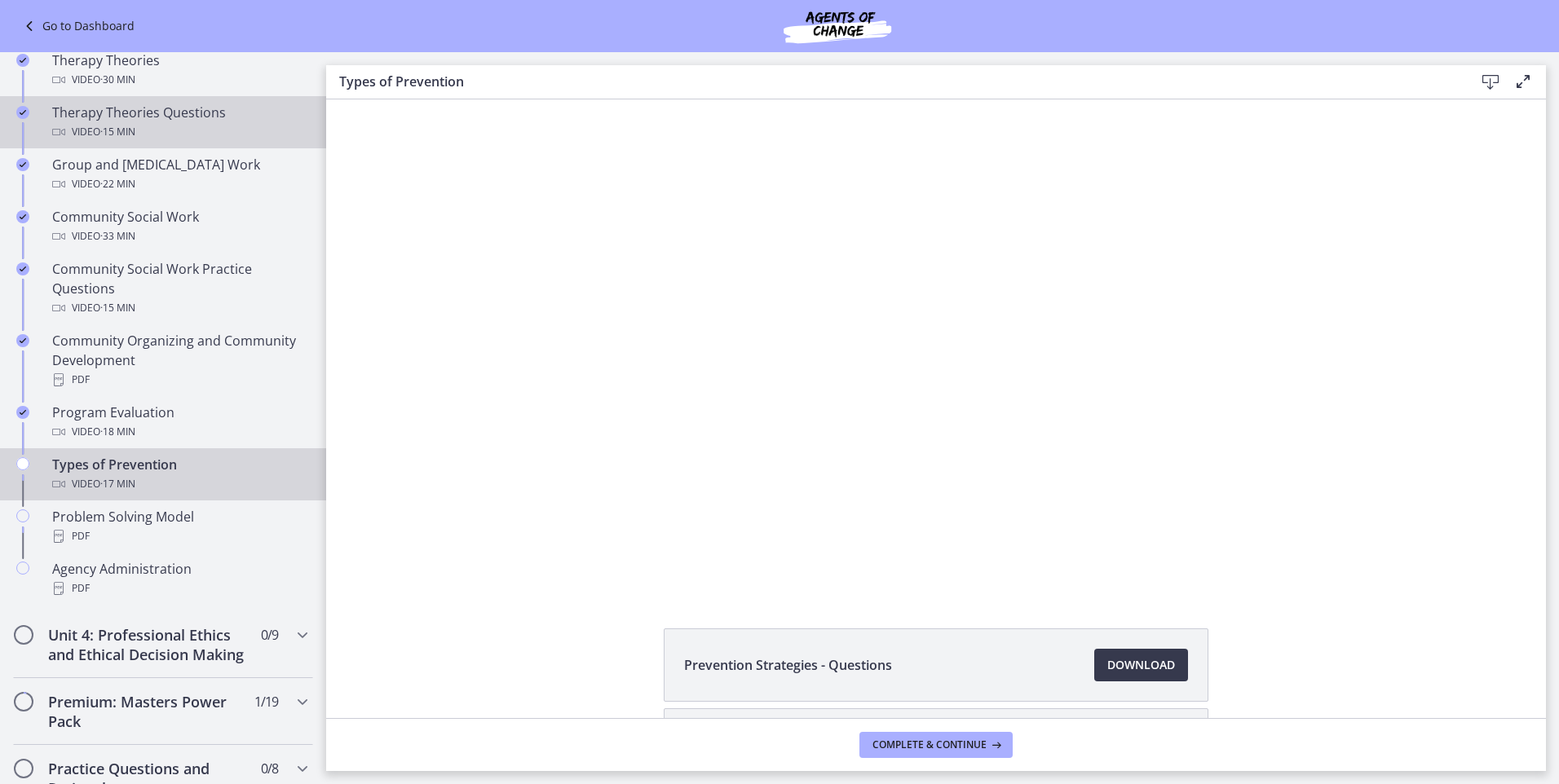
scroll to position [571, 0]
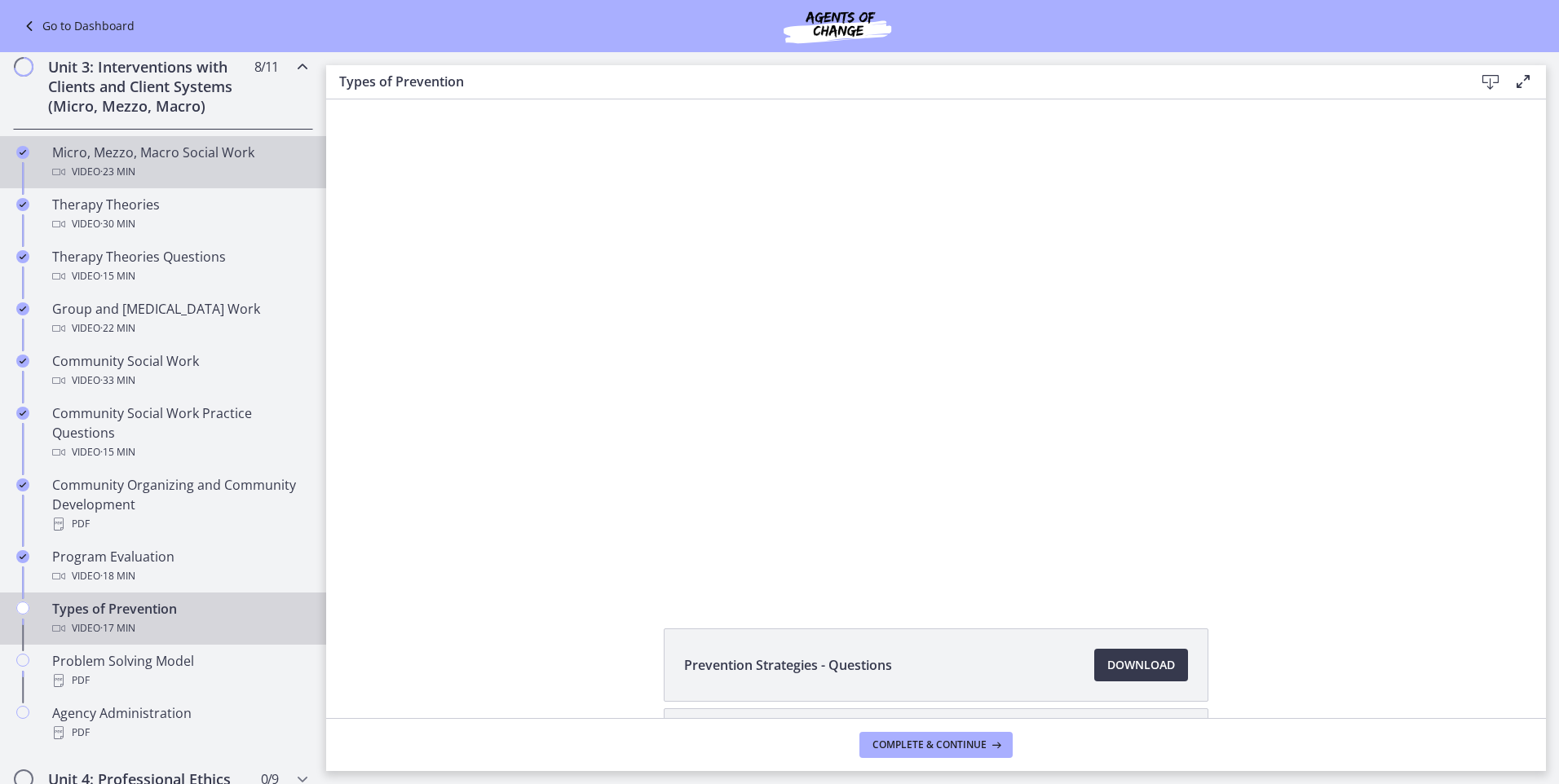
click at [170, 160] on div "Micro, Mezzo, Macro Social Work Video · 23 min" at bounding box center [179, 162] width 254 height 39
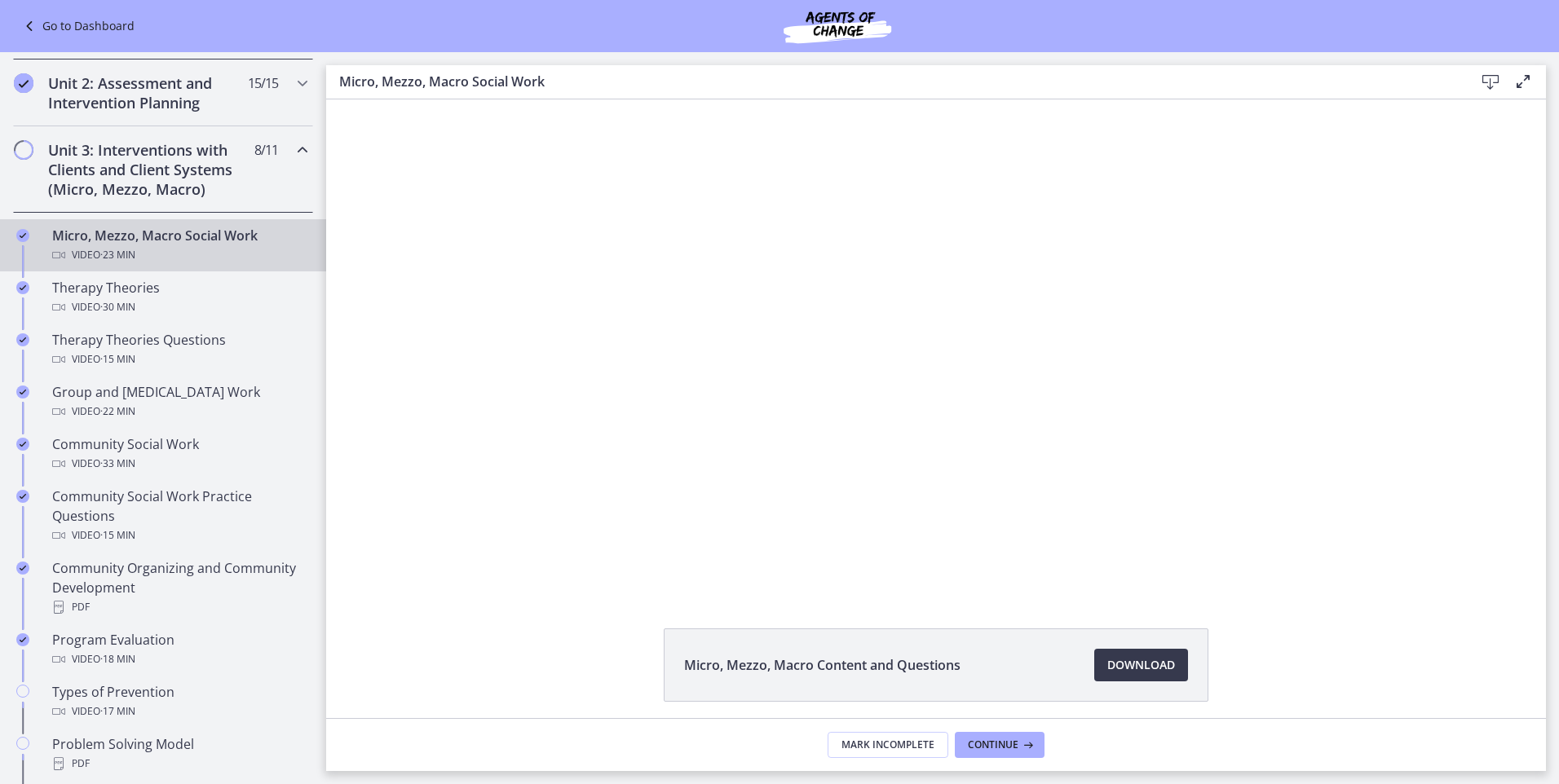
scroll to position [326, 0]
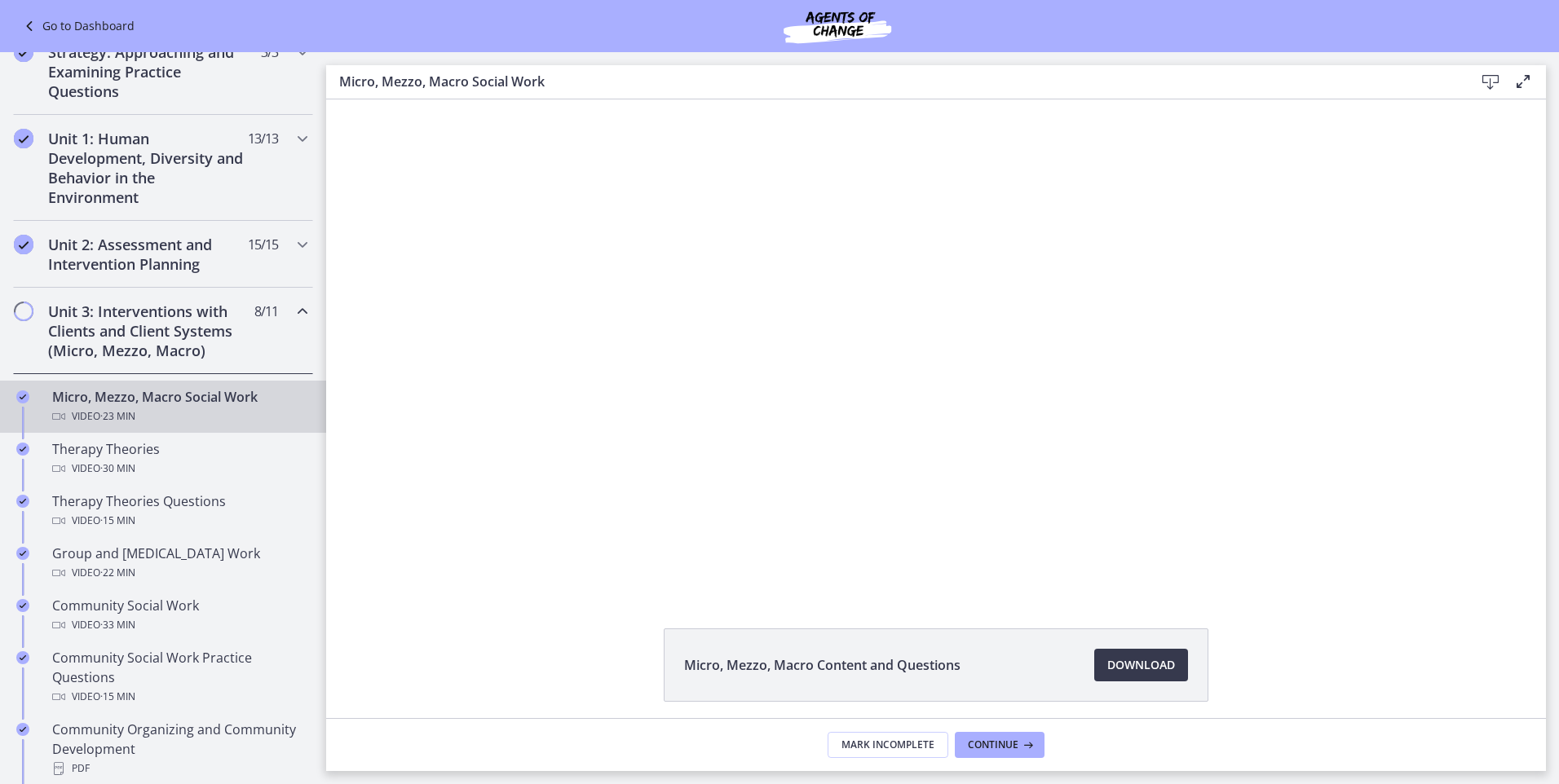
click at [205, 345] on h2 "Unit 3: Interventions with Clients and Client Systems (Micro, Mezzo, Macro)" at bounding box center [147, 330] width 199 height 59
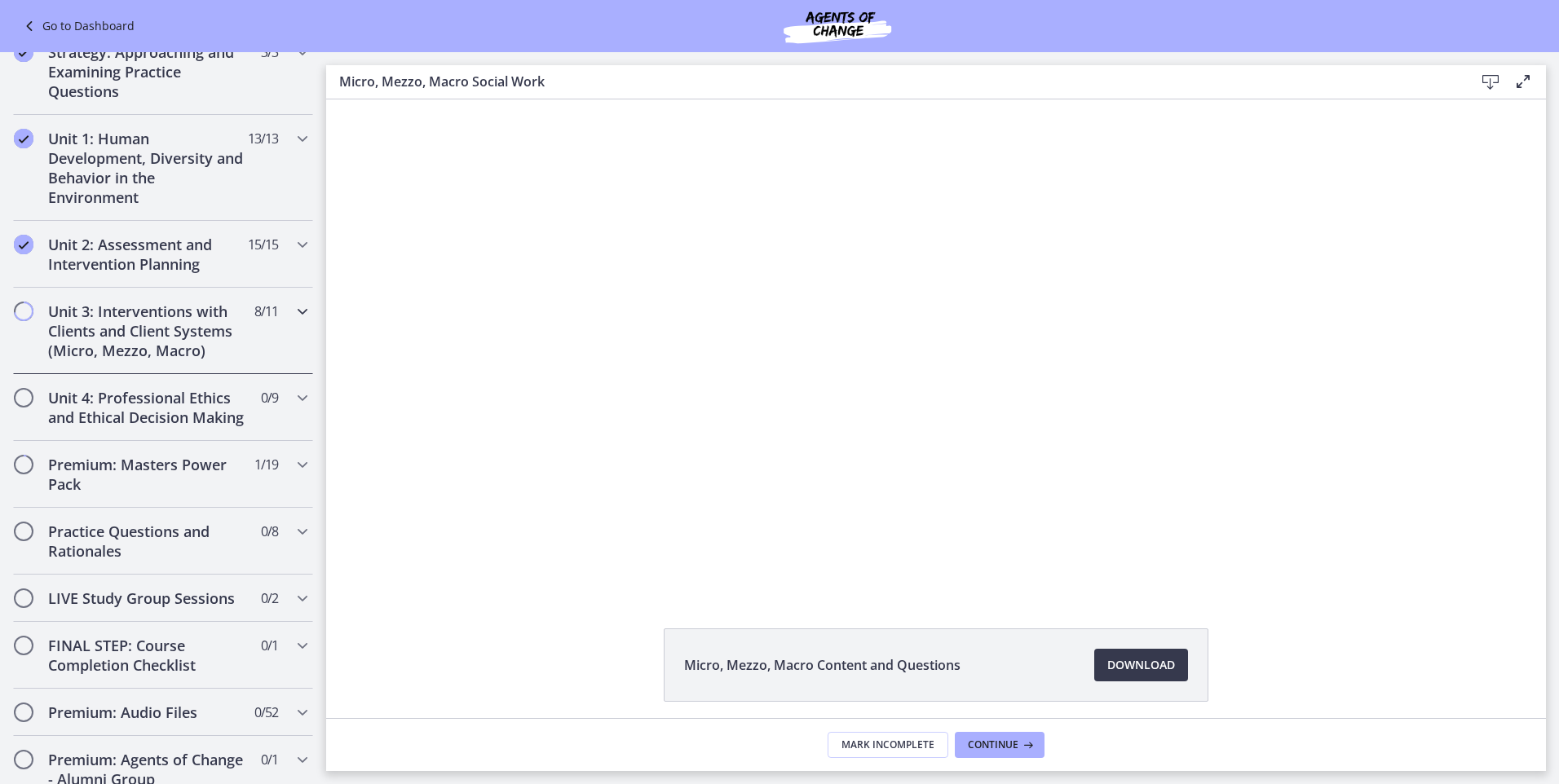
click at [141, 317] on h2 "Unit 3: Interventions with Clients and Client Systems (Micro, Mezzo, Macro)" at bounding box center [147, 330] width 199 height 59
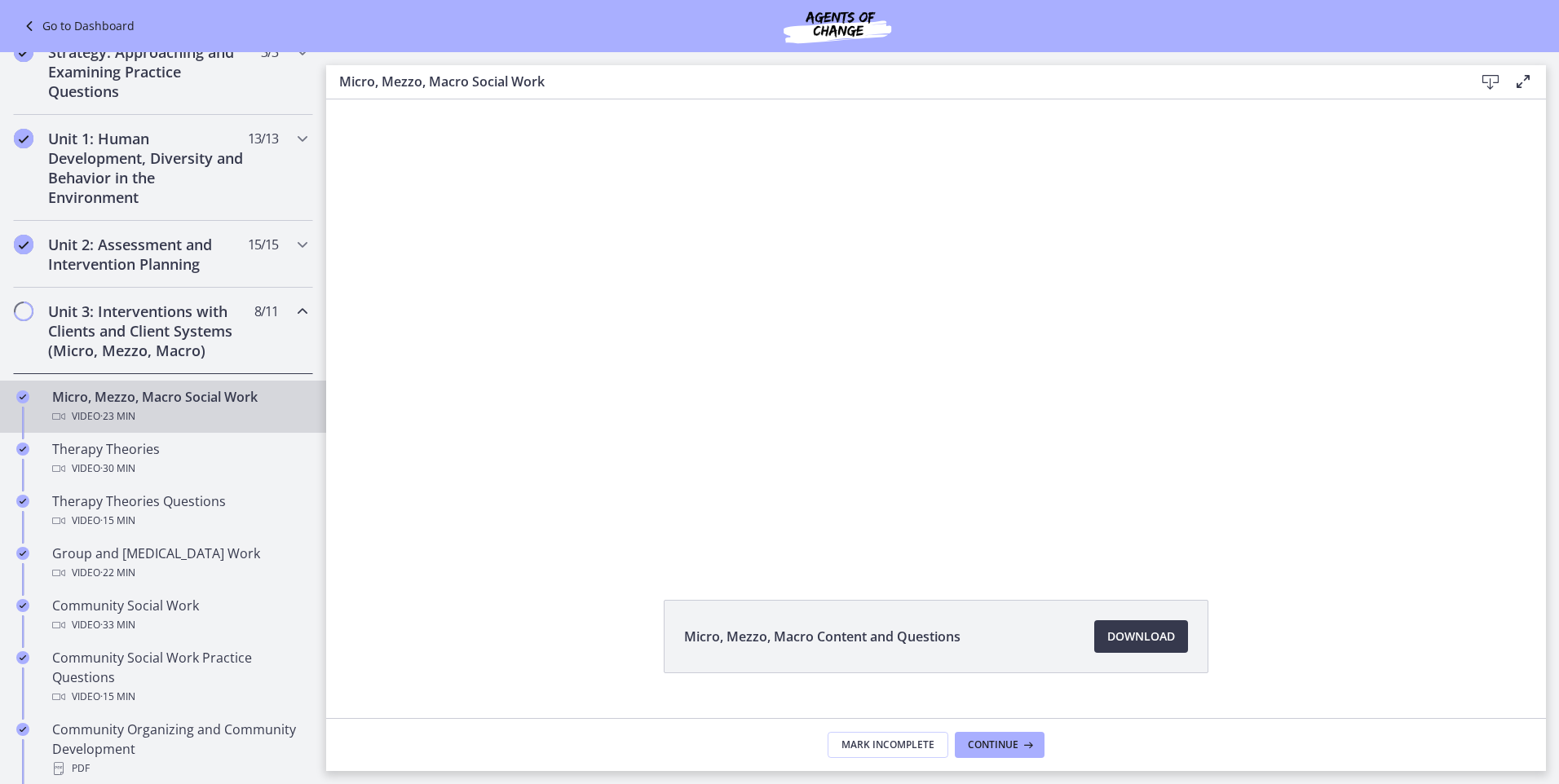
scroll to position [0, 0]
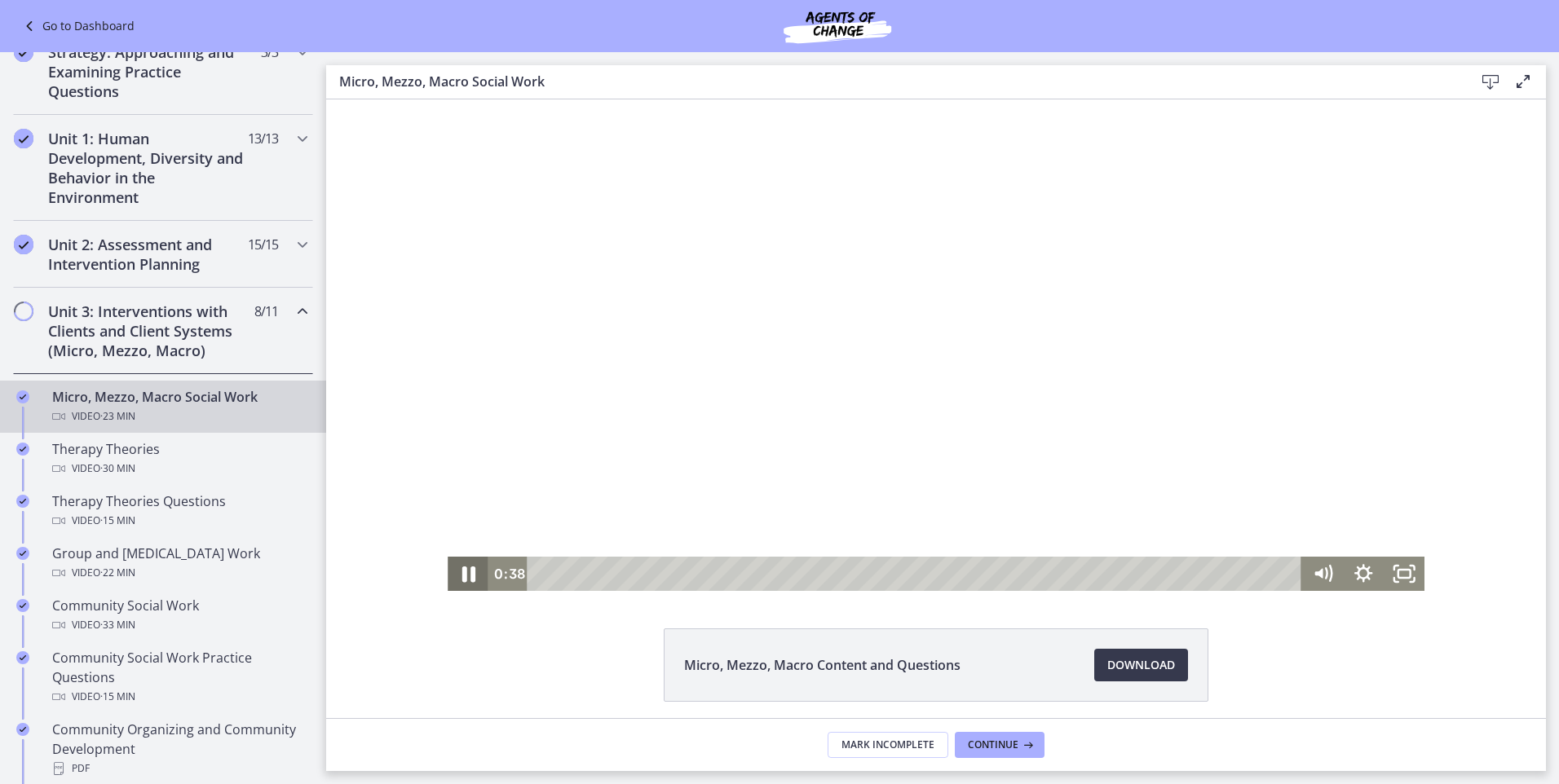
click at [459, 566] on icon "Pause" at bounding box center [468, 573] width 49 height 40
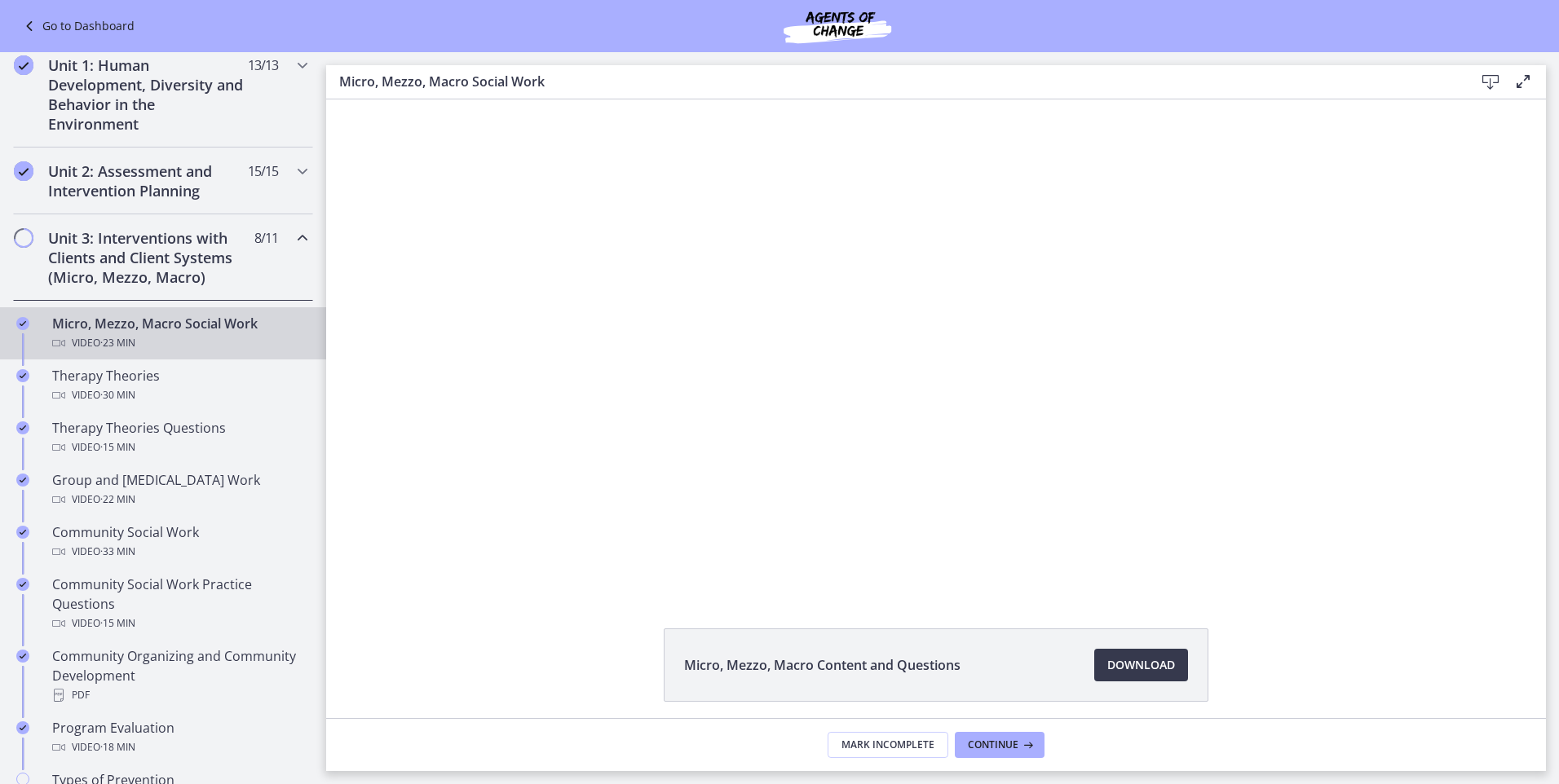
scroll to position [489, 0]
